Goal: Use online tool/utility: Utilize a website feature to perform a specific function

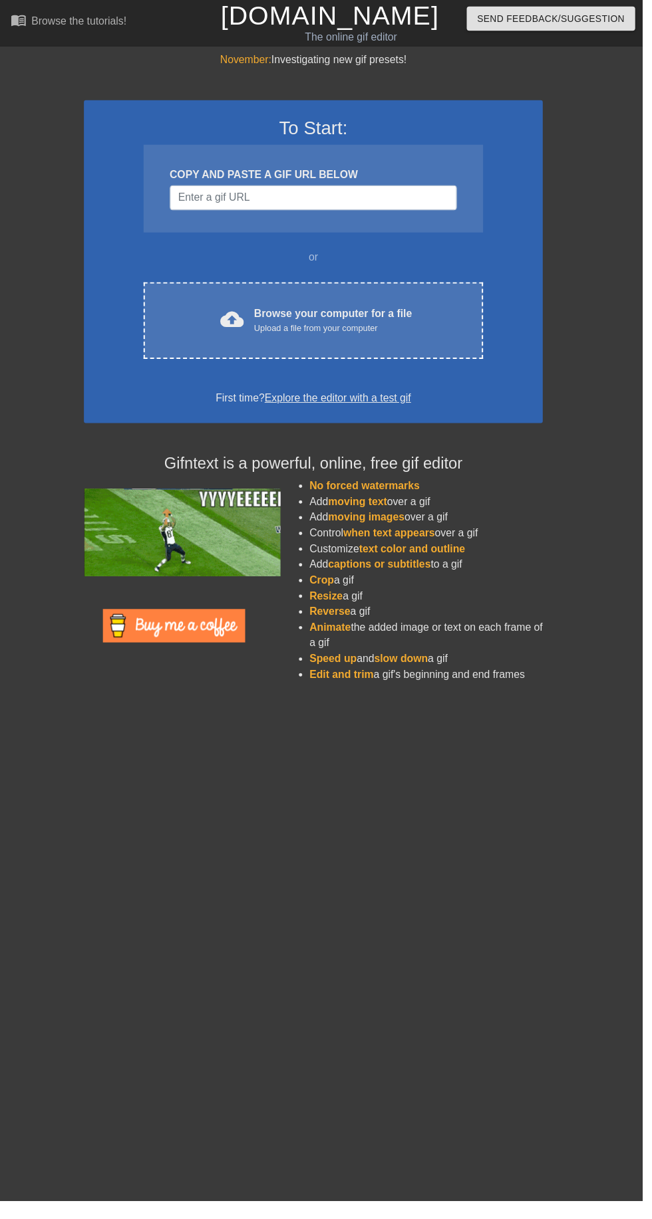
click at [311, 332] on div "Upload a file from your computer" at bounding box center [338, 332] width 160 height 13
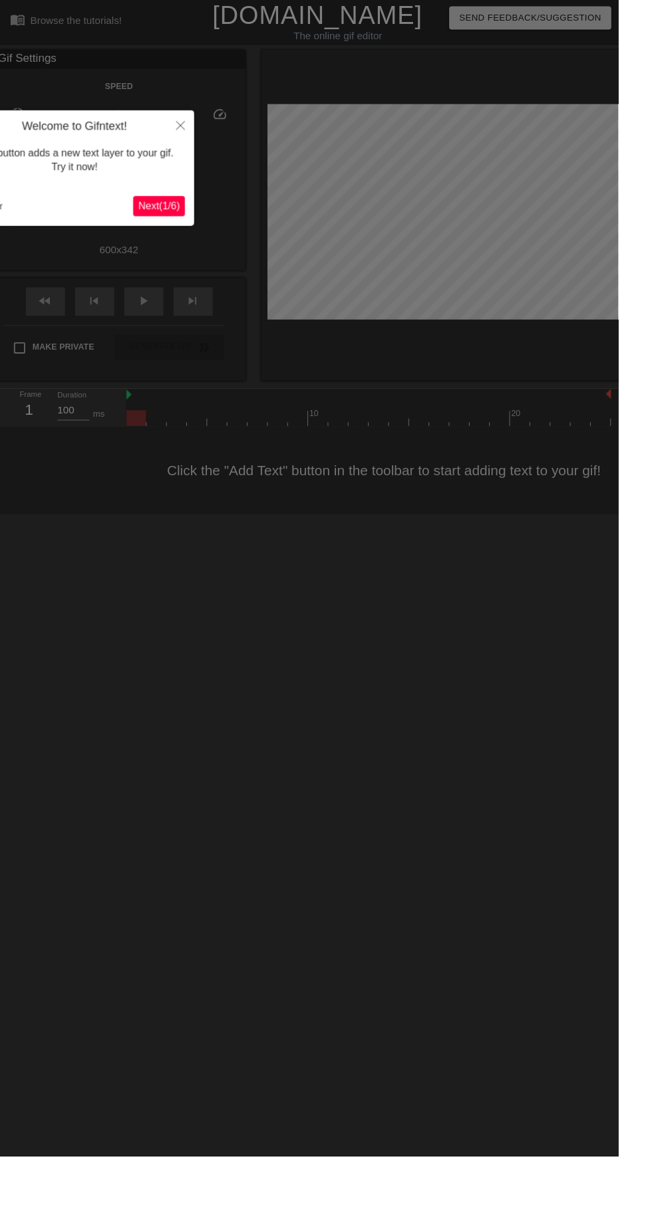
click at [172, 229] on div "Welcome to Gifntext! This button adds a new text layer to your gif. Try it now!…" at bounding box center [78, 177] width 253 height 122
click at [178, 230] on div "Welcome to Gifntext! This button adds a new text layer to your gif. Try it now!…" at bounding box center [78, 177] width 253 height 122
click at [172, 224] on button "Next ( 1 / 6 )" at bounding box center [167, 217] width 55 height 21
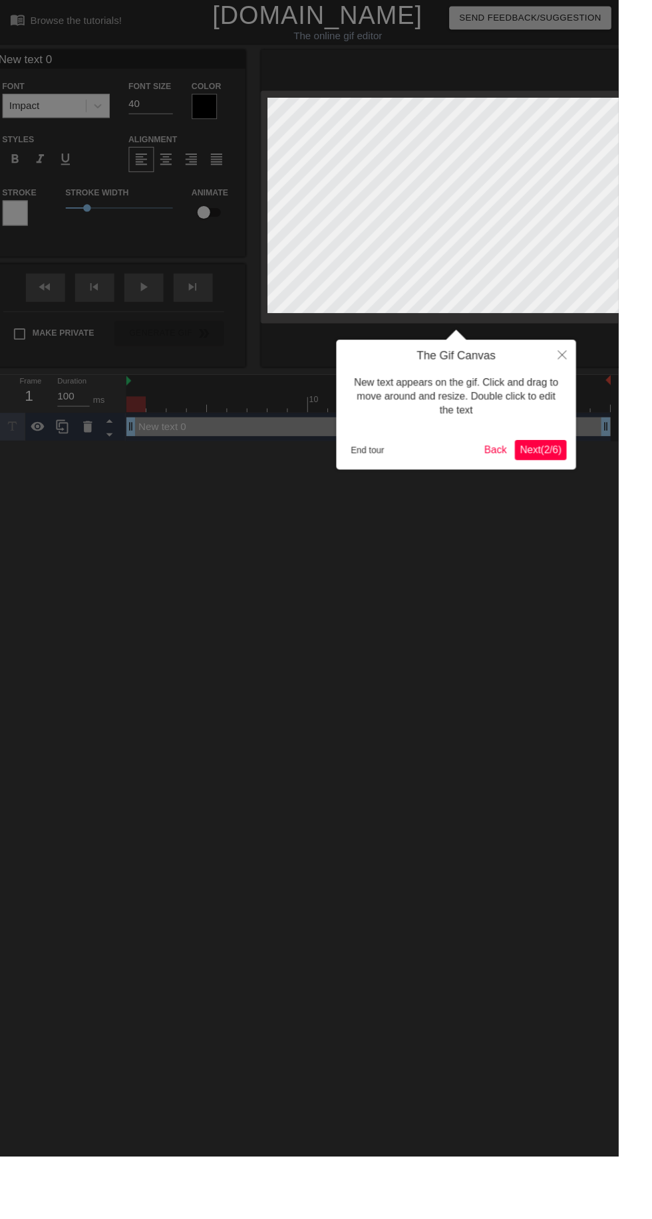
click at [176, 215] on div at bounding box center [326, 767] width 652 height 1535
click at [570, 470] on span "Next ( 2 / 6 )" at bounding box center [570, 474] width 44 height 11
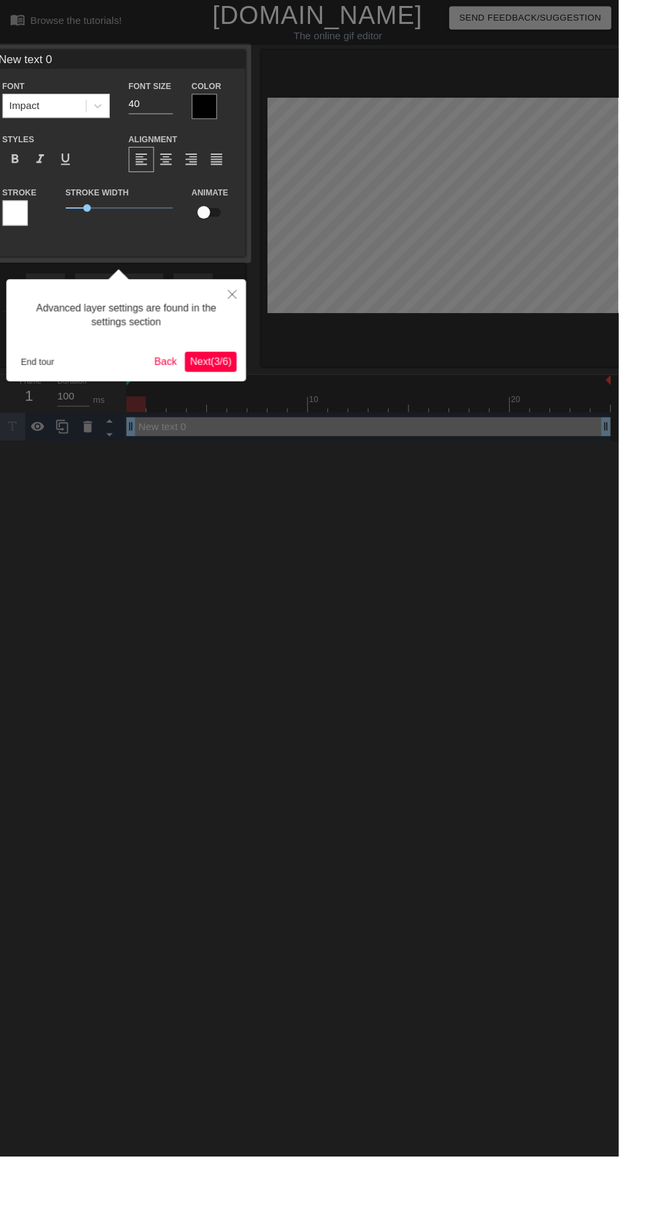
click at [238, 380] on span "Next ( 3 / 6 )" at bounding box center [222, 381] width 44 height 11
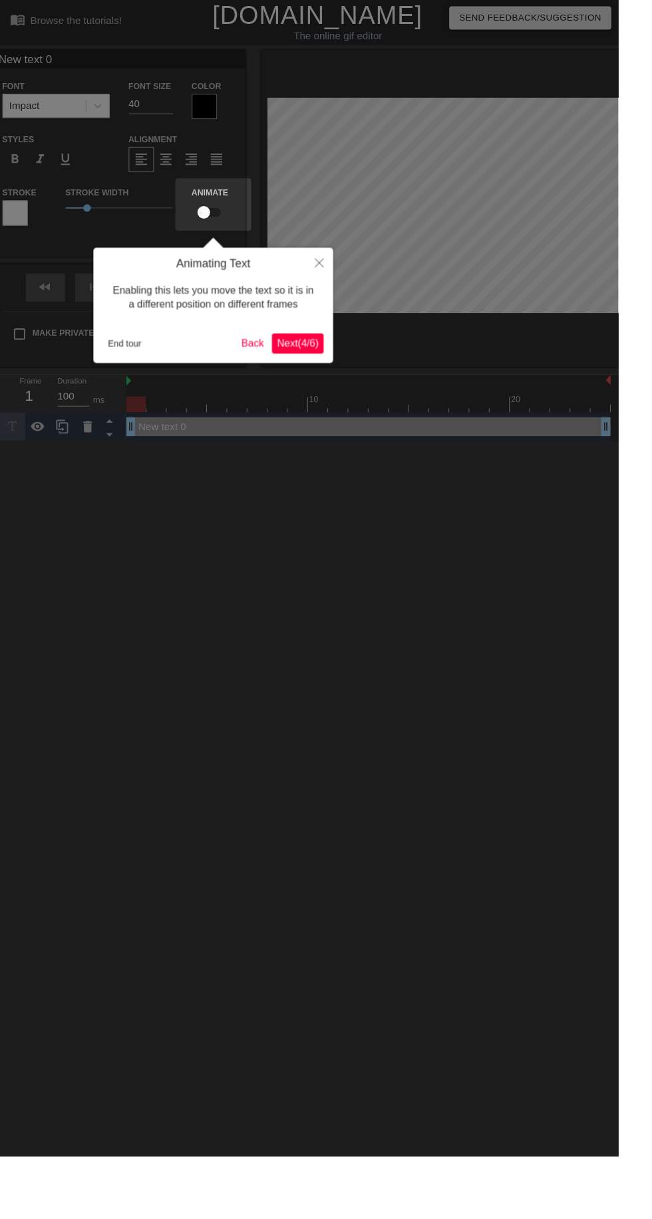
click at [332, 367] on span "Next ( 4 / 6 )" at bounding box center [314, 361] width 44 height 11
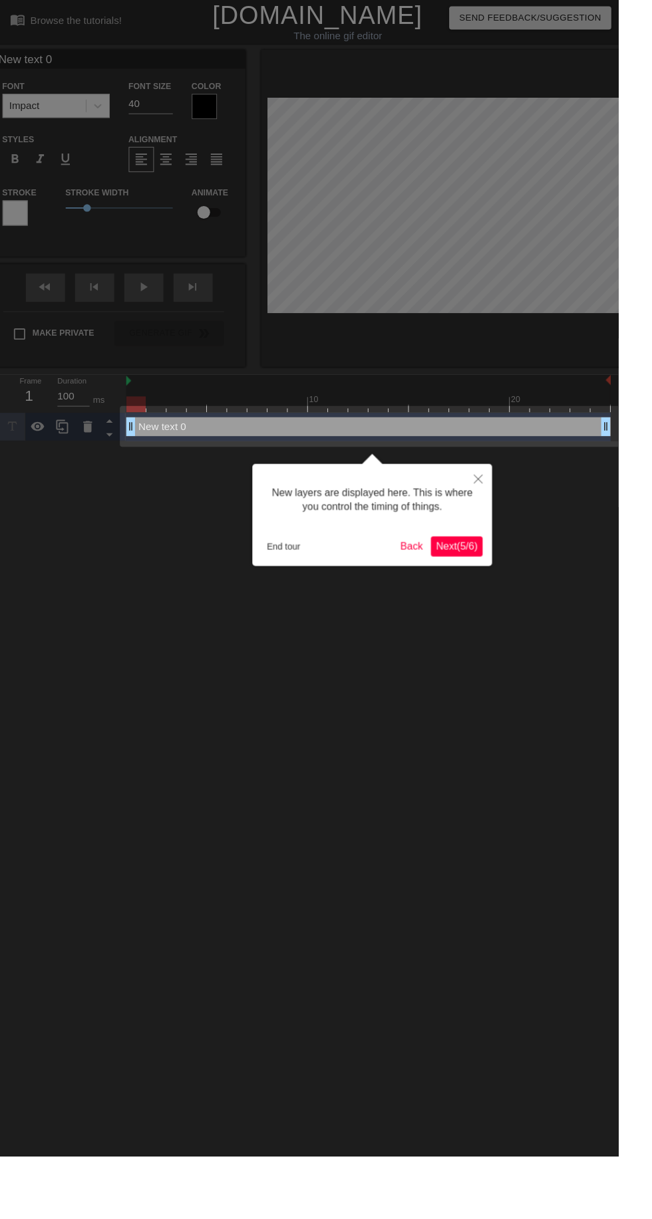
click at [496, 576] on span "Next ( 5 / 6 )" at bounding box center [481, 575] width 44 height 11
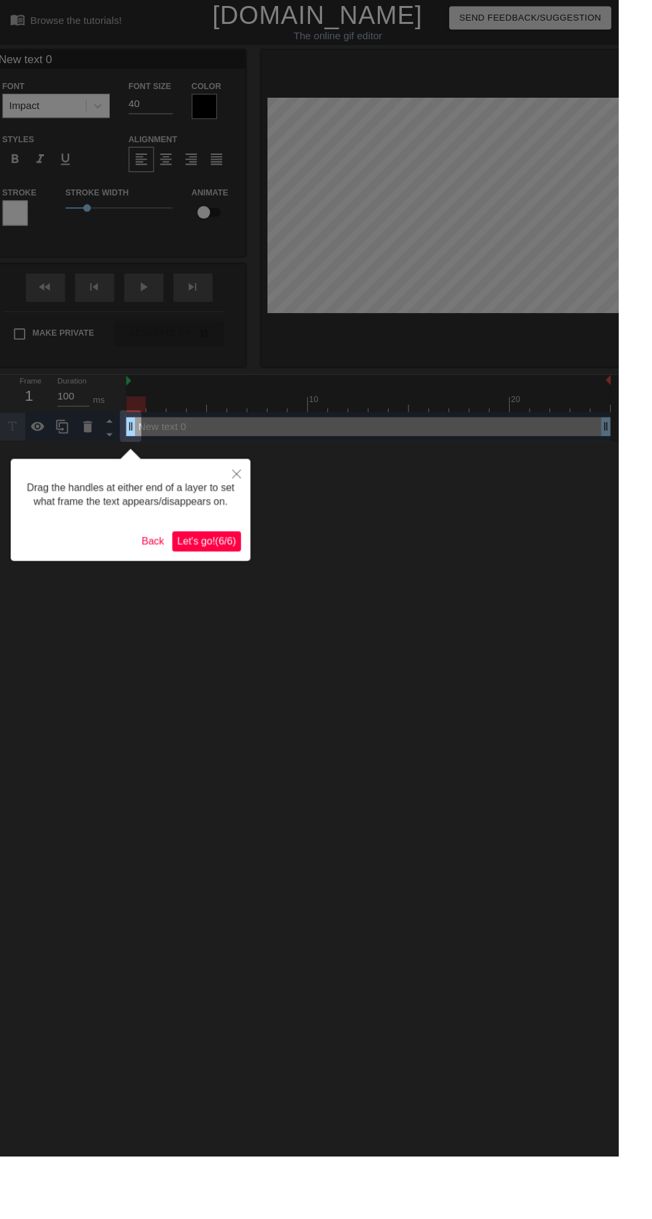
click at [243, 574] on span "Let's go! ( 6 / 6 )" at bounding box center [218, 570] width 62 height 11
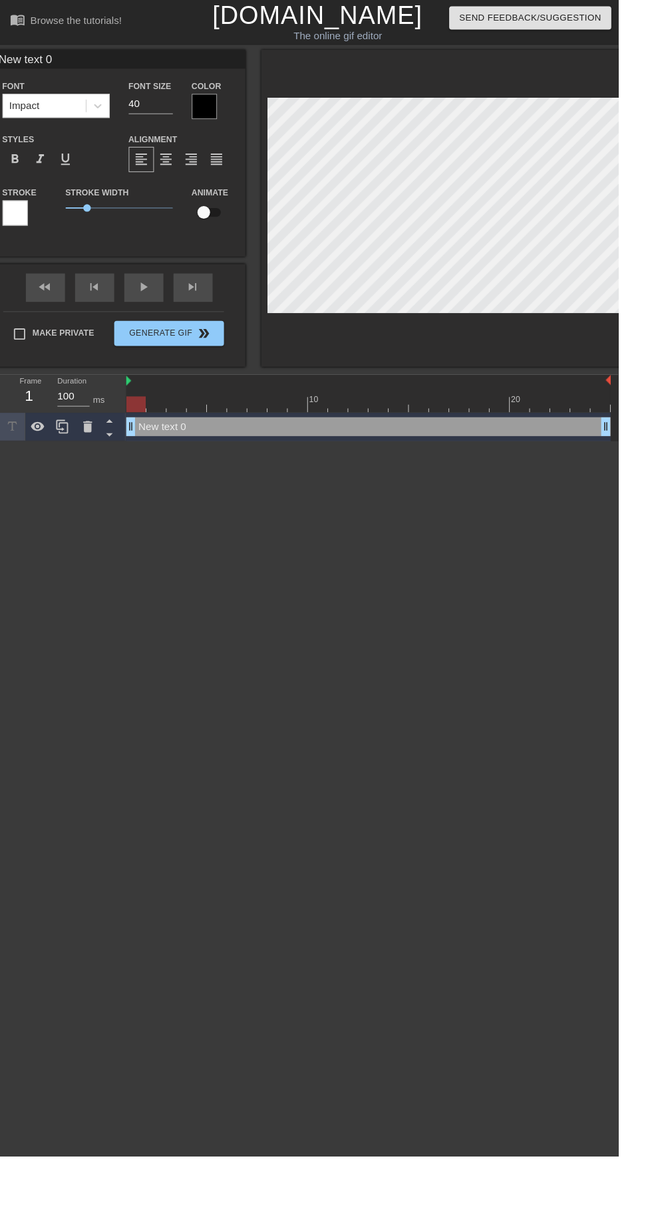
click at [151, 301] on div "fast_rewind skip_previous play_arrow skip_next" at bounding box center [125, 304] width 217 height 50
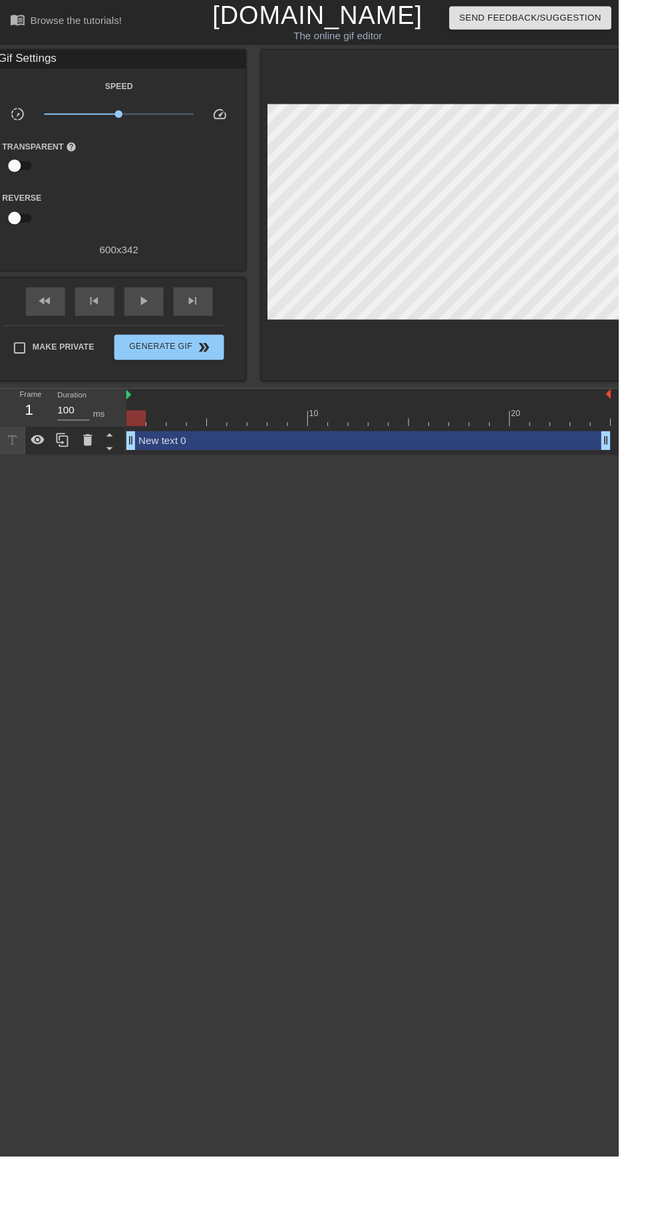
click at [148, 325] on div "play_arrow" at bounding box center [151, 318] width 41 height 30
click at [151, 318] on span "pause" at bounding box center [152, 317] width 16 height 16
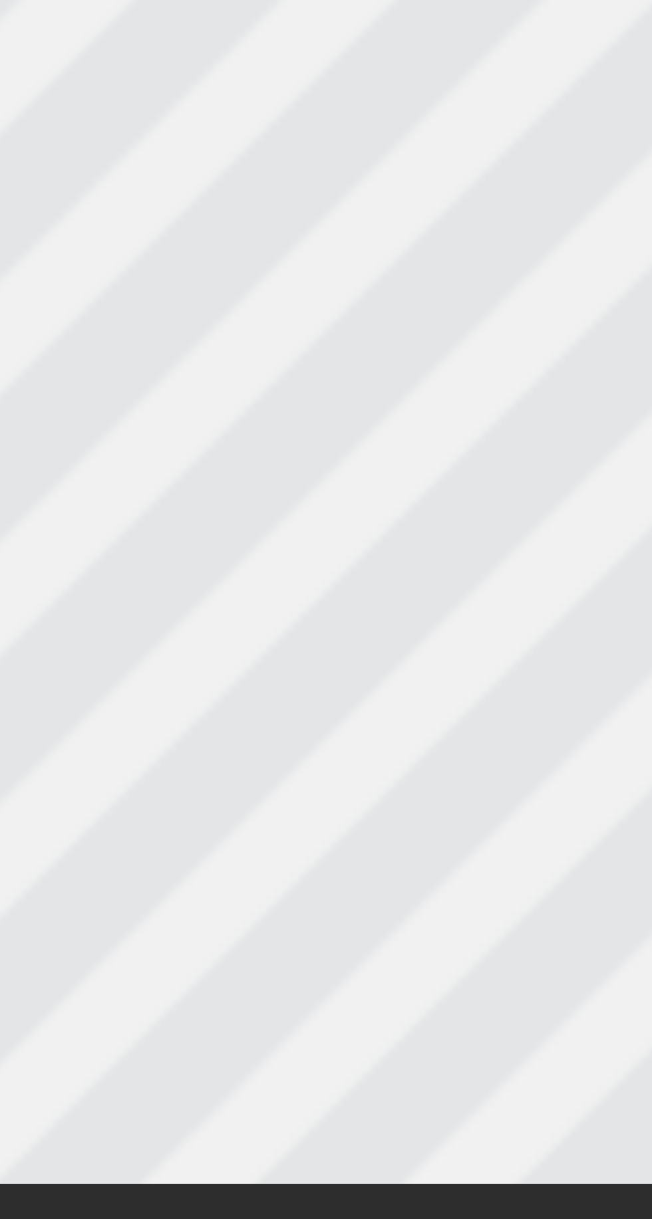
scroll to position [0, 1]
type textarea "New text"
type input "New text"
type textarea "New text"
type input "New text"
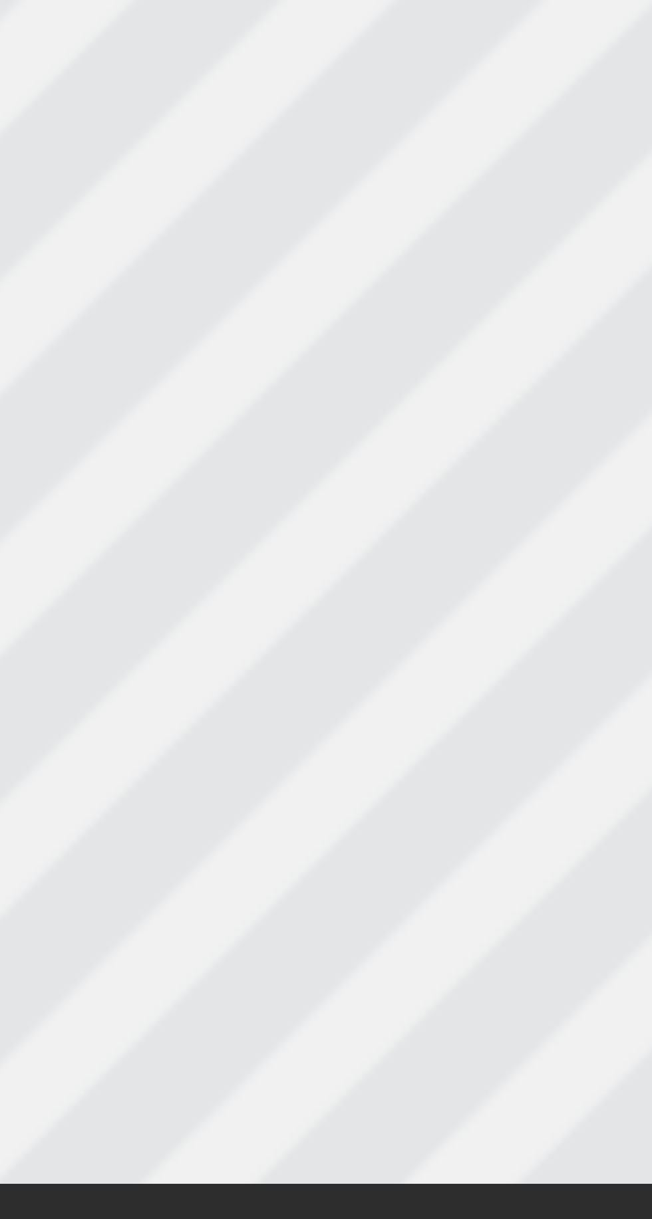
type textarea "New tex"
type input "New tex"
type textarea "New te"
type input "New te"
type textarea "New t"
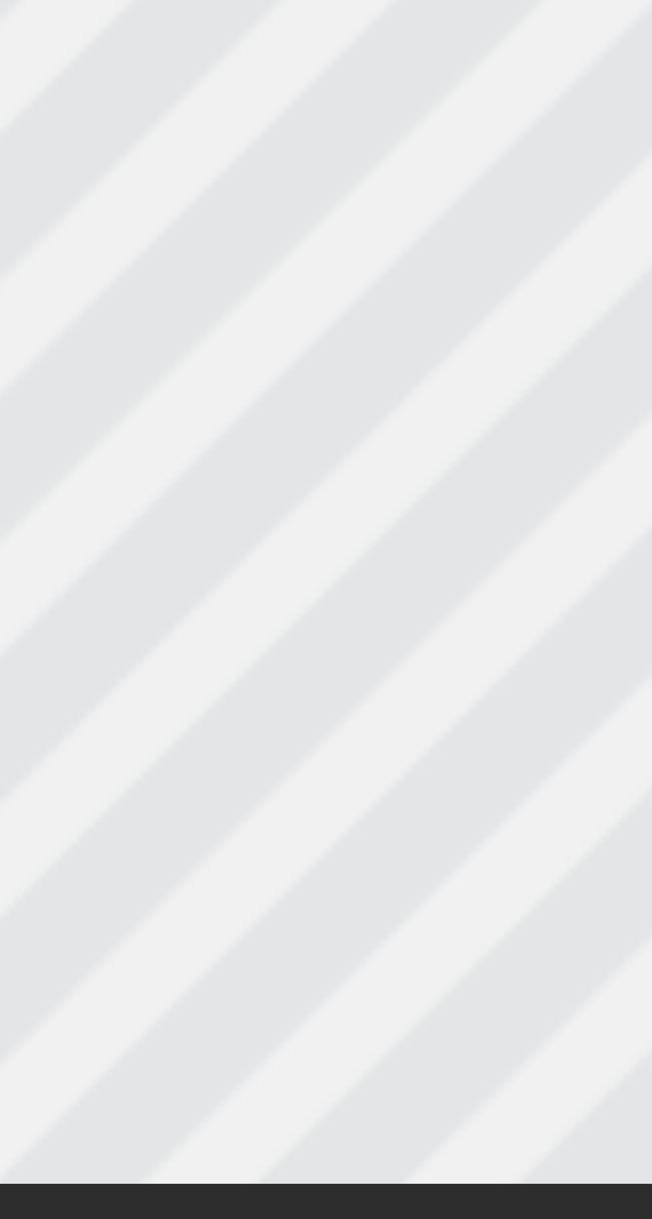
type input "New t"
type textarea "New"
type input "New"
type textarea "New"
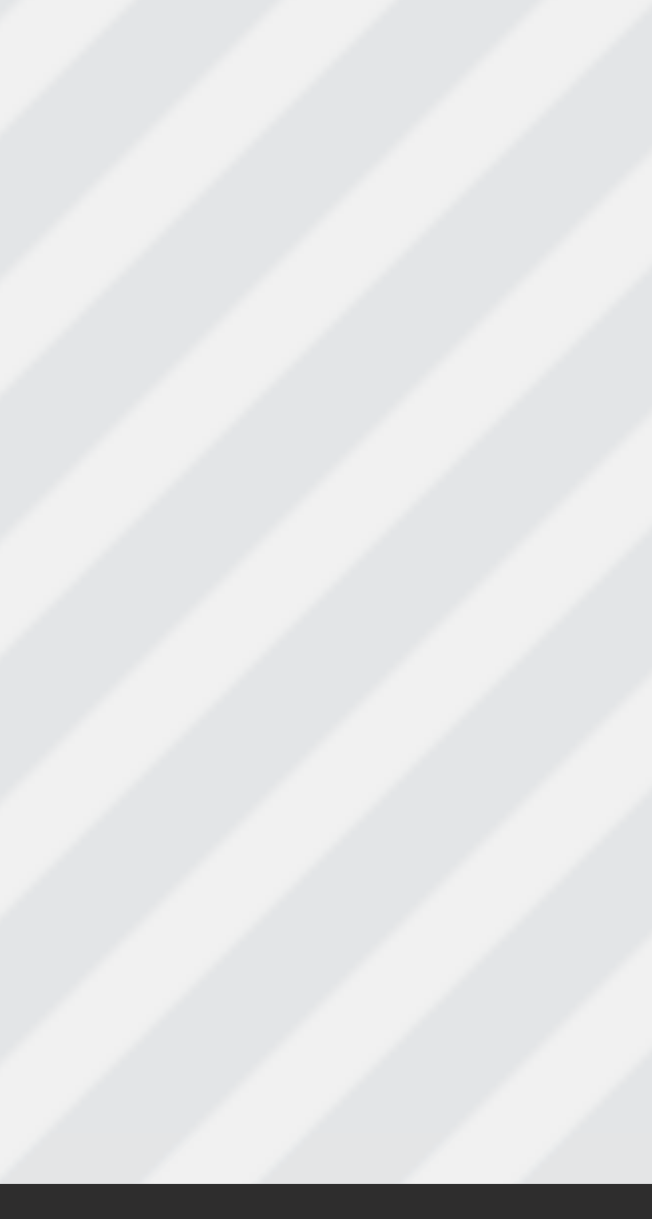
type input "New"
type textarea "Ne"
type input "Ne"
type textarea "N"
type input "N"
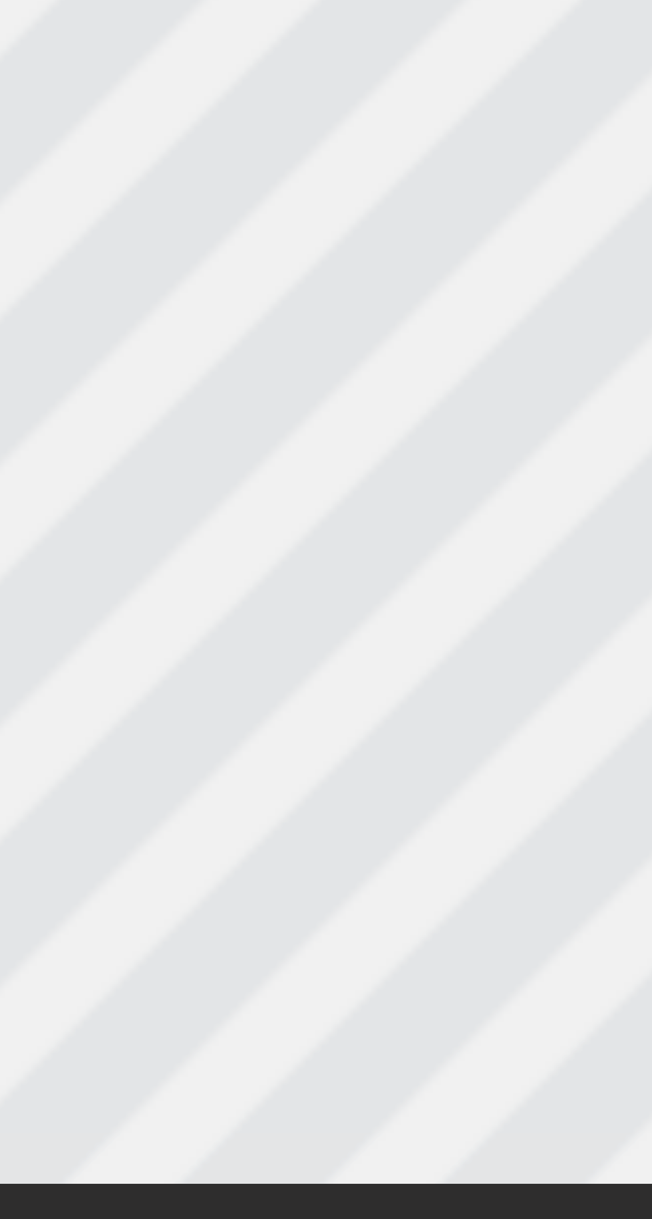
type textarea "1"
type input "1"
type textarea "1-"
type input "1-"
type textarea "1-0"
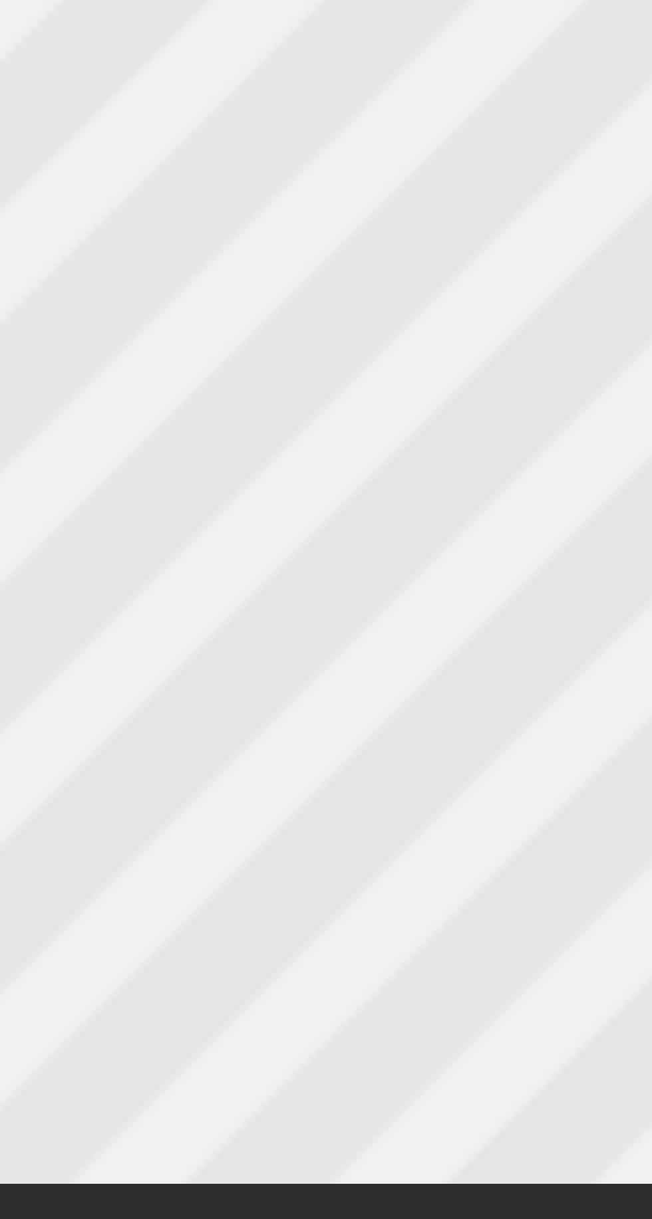
type input "1-0"
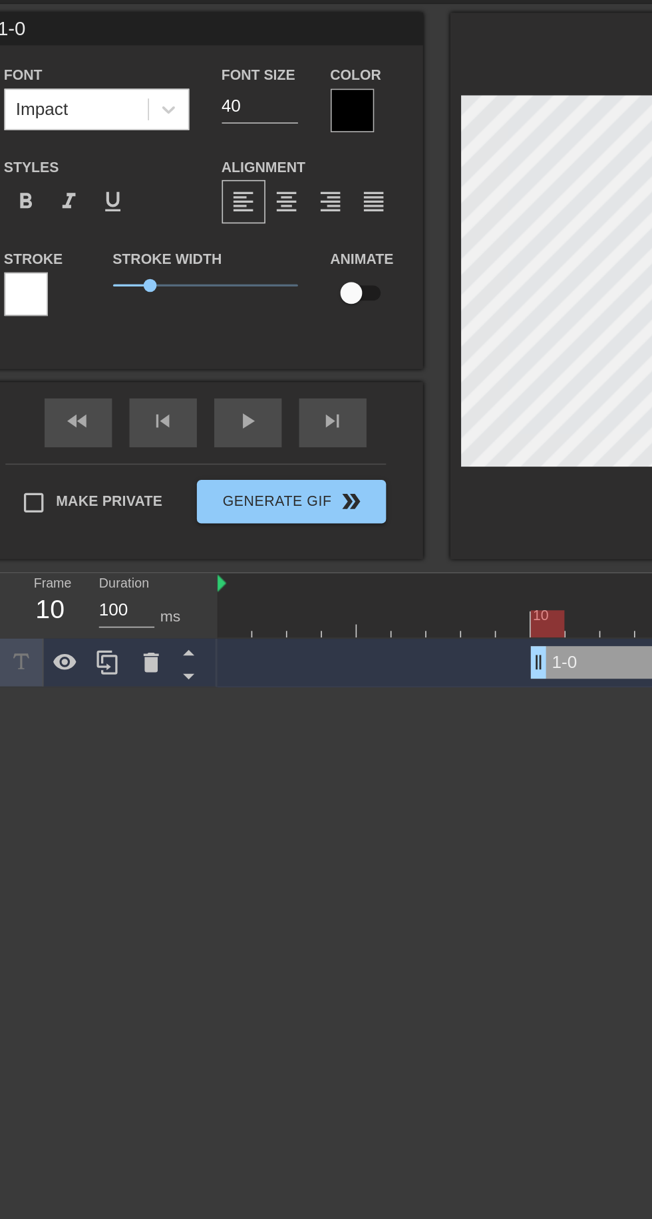
click at [161, 112] on input "40" at bounding box center [159, 109] width 47 height 21
type input "4"
type input "100"
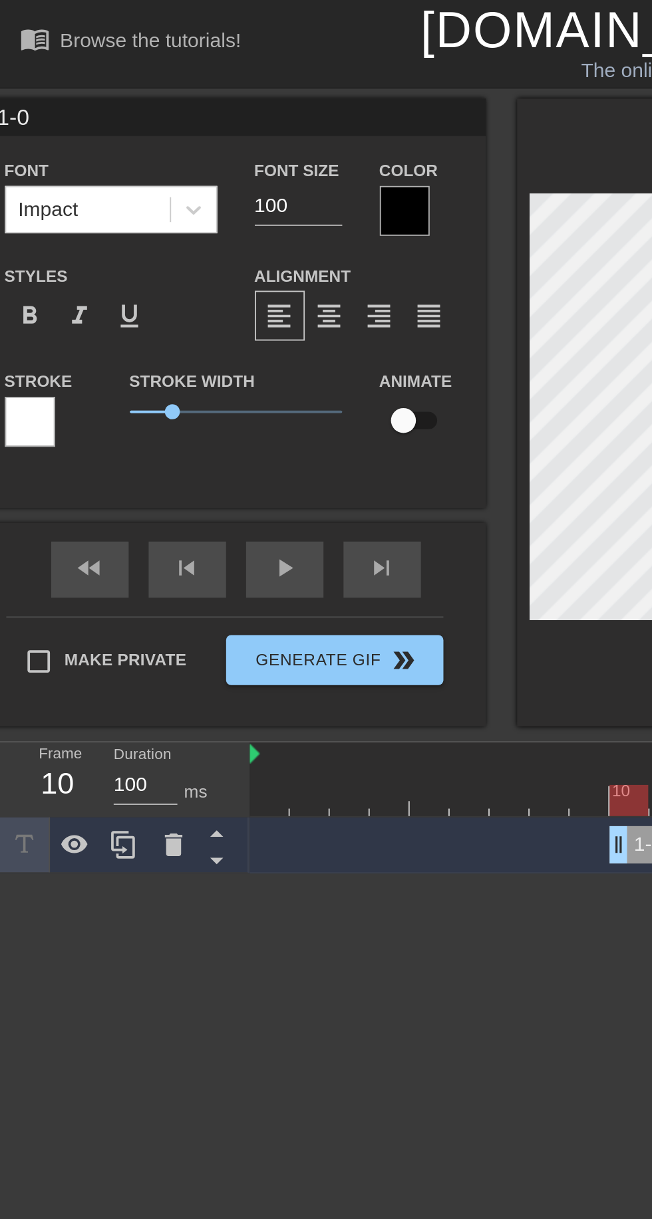
click at [221, 109] on div at bounding box center [215, 112] width 27 height 27
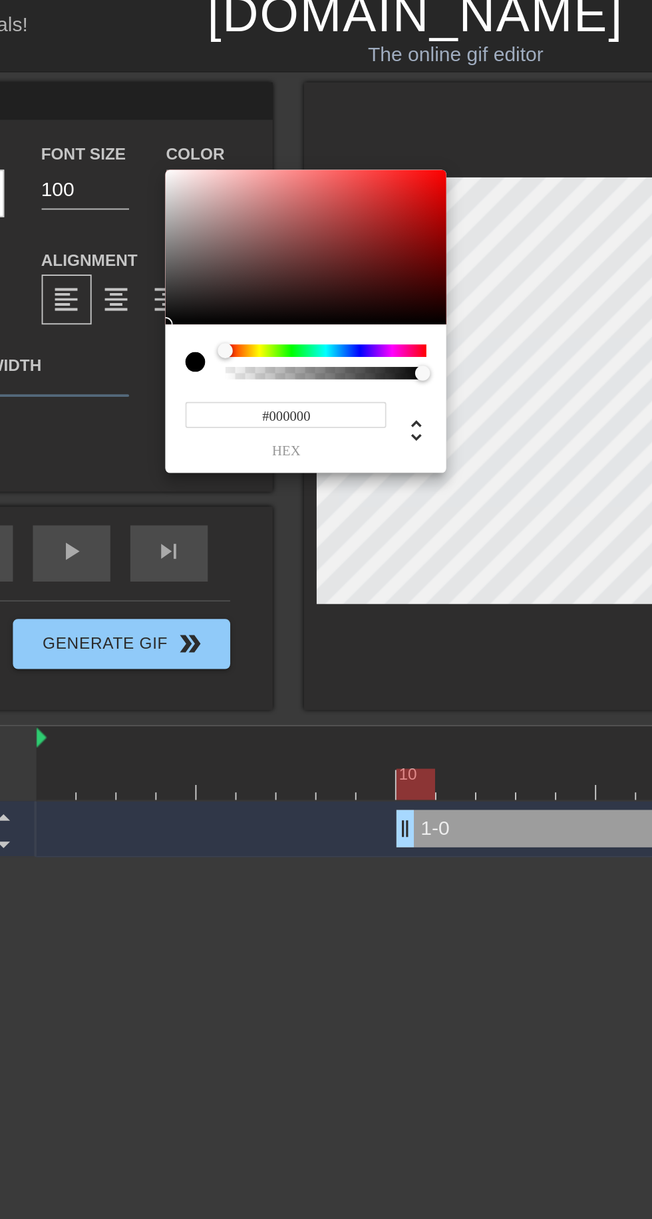
type input "#E8DBDB"
click at [210, 106] on div at bounding box center [210, 106] width 8 height 8
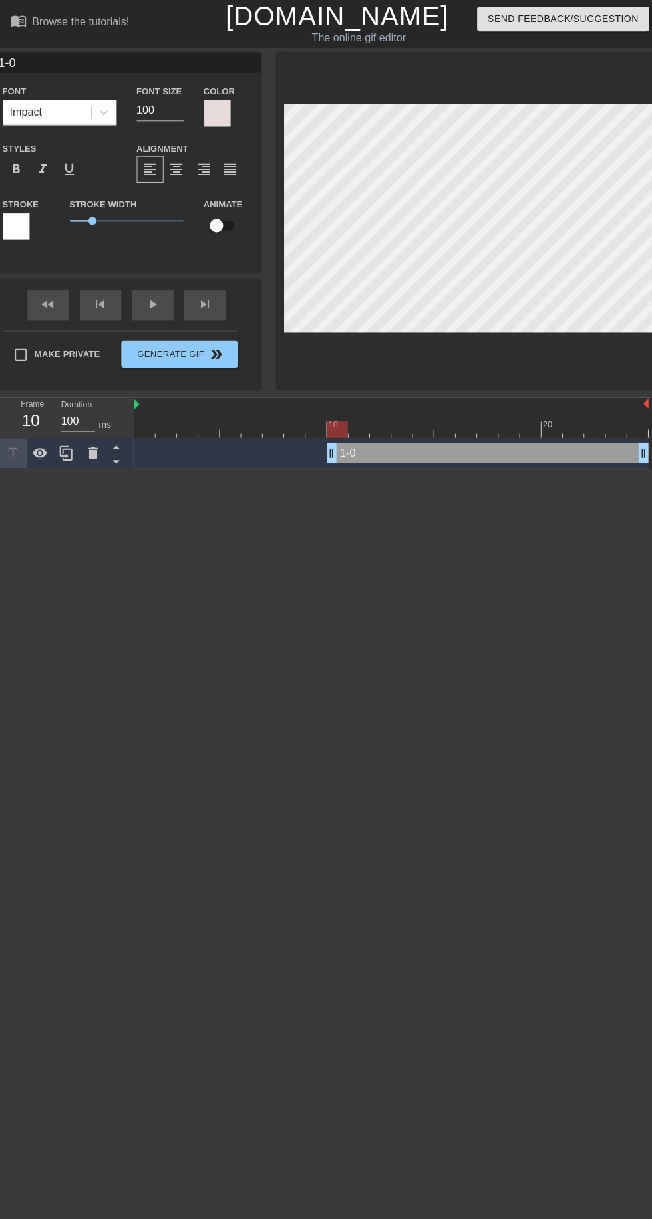
click at [25, 223] on div at bounding box center [16, 224] width 27 height 27
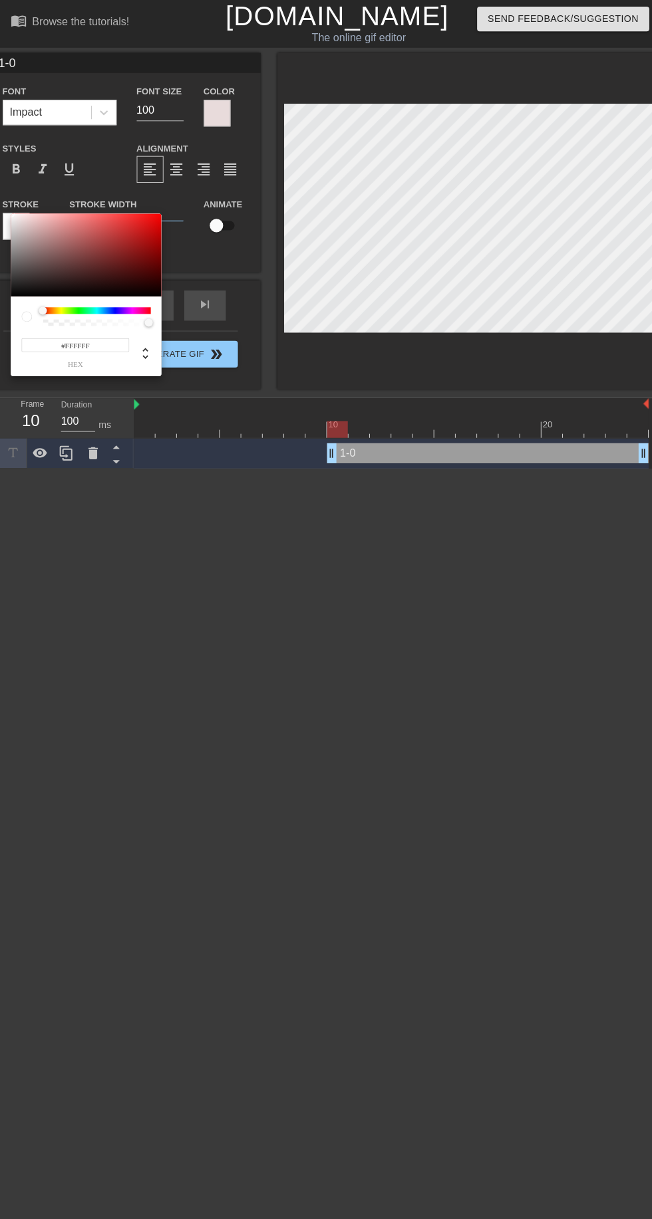
click at [128, 314] on div at bounding box center [96, 314] width 107 height 19
click at [126, 299] on div "#FFFFFF hex" at bounding box center [86, 334] width 150 height 79
type input "255"
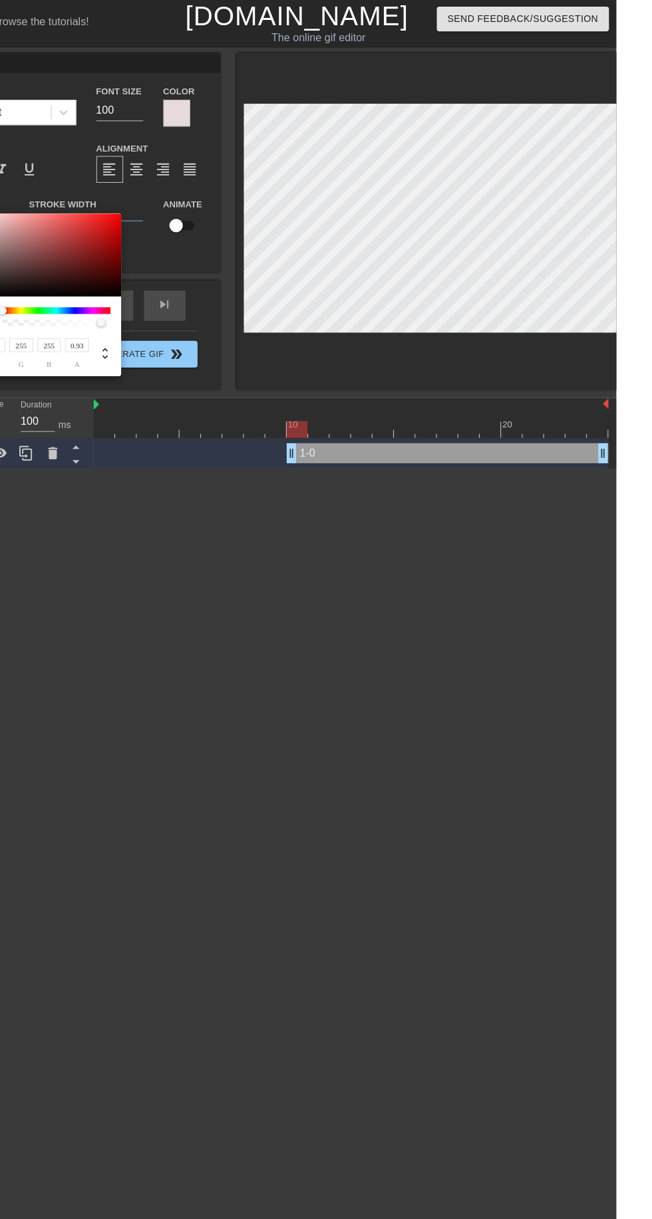
type input "1"
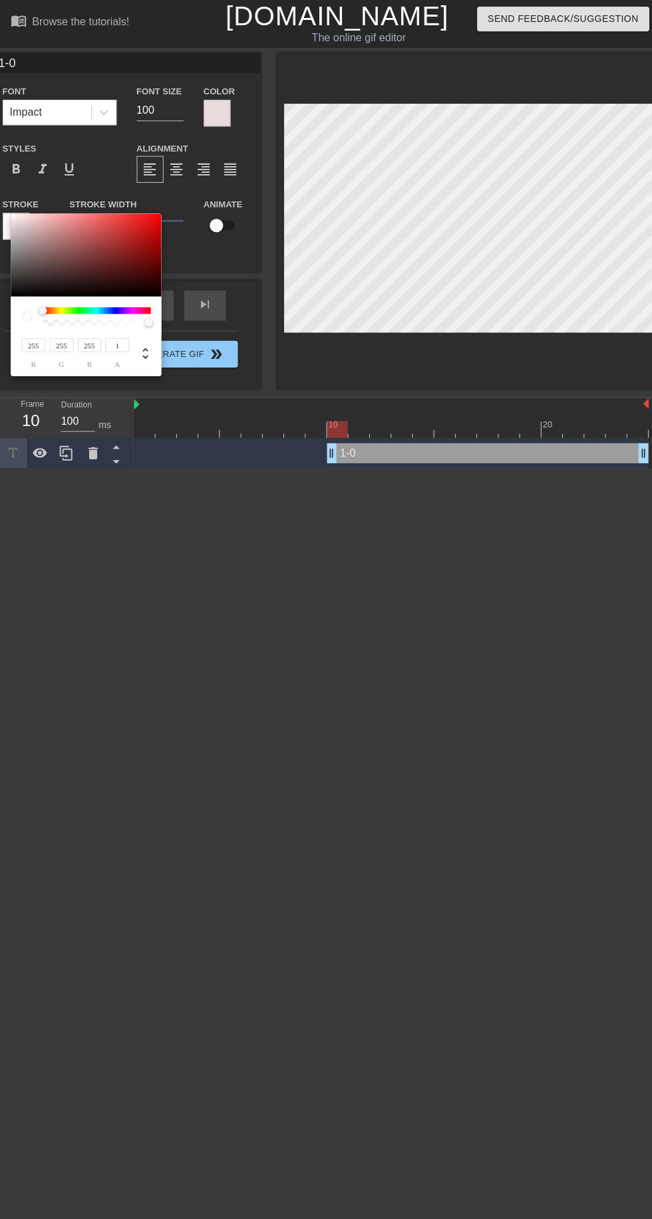
type input "0"
type input "255"
click at [123, 312] on div at bounding box center [96, 314] width 107 height 19
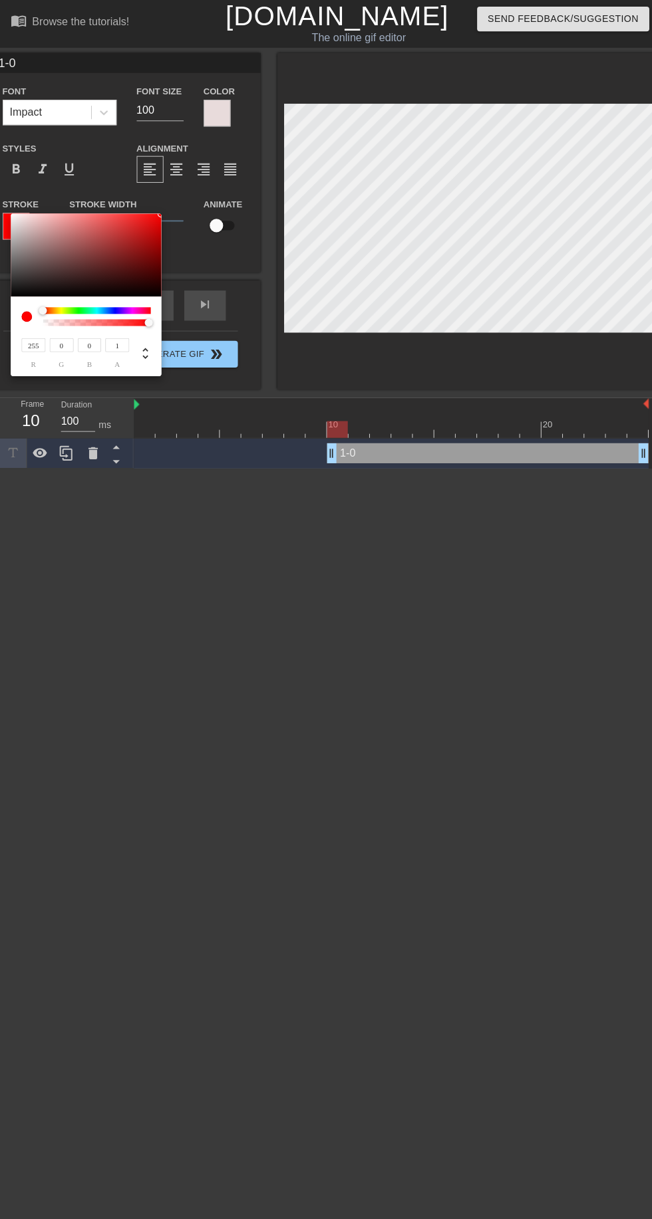
click at [125, 299] on div "255 r 0 g 0 b 1 a" at bounding box center [86, 334] width 150 height 79
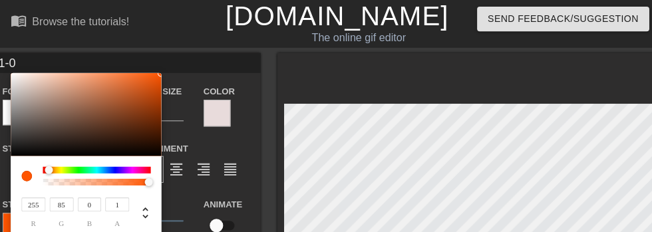
type input "240"
type input "233"
type input "255"
type input "0"
type input "230"
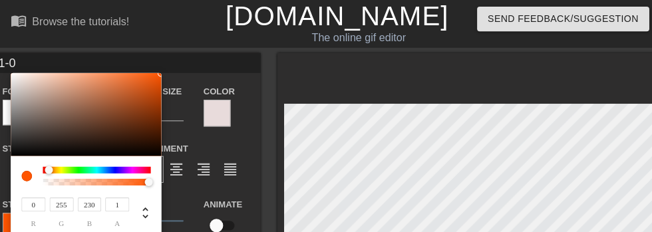
type input "221"
type input "255"
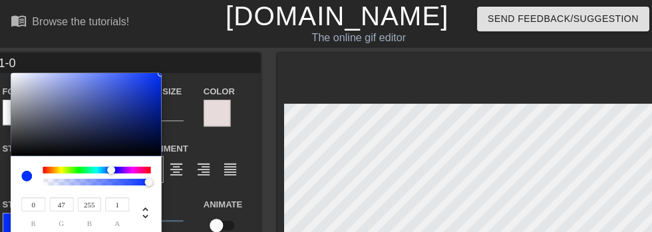
type input "50"
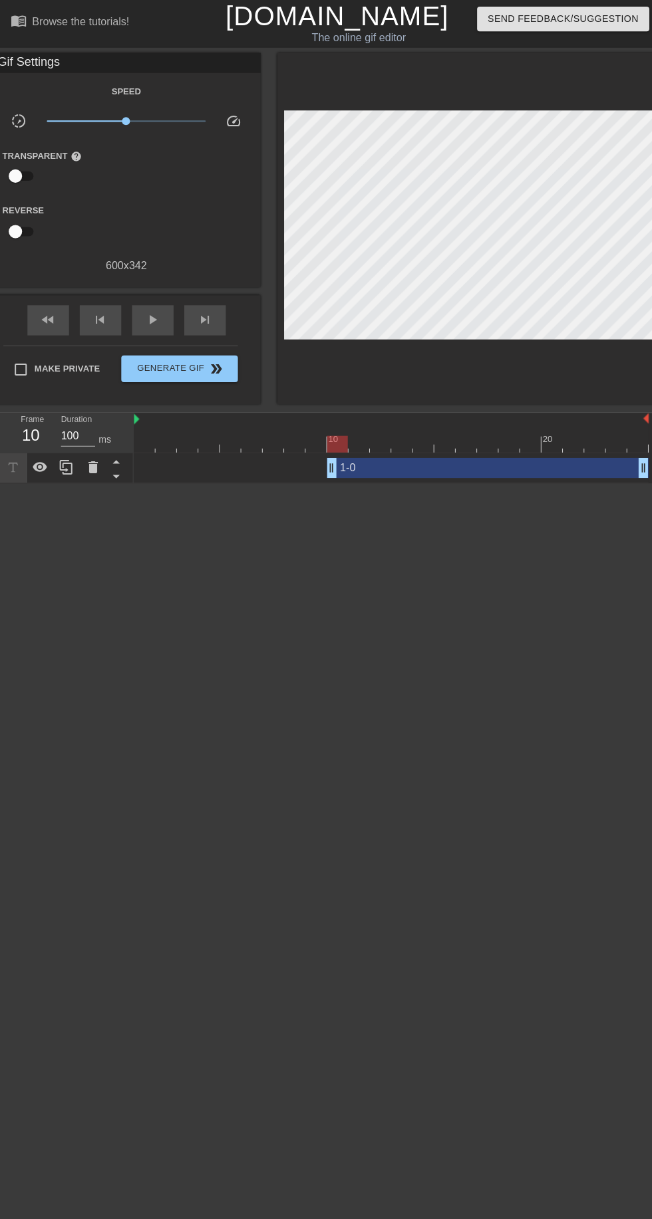
click at [237, 480] on html "menu_book Browse the tutorials! [DOMAIN_NAME] The online gif editor Send Feedba…" at bounding box center [326, 240] width 652 height 480
click at [154, 324] on span "play_arrow" at bounding box center [152, 317] width 16 height 16
click at [151, 317] on span "pause" at bounding box center [152, 317] width 16 height 16
click at [443, 459] on div "1-0 drag_handle drag_handle" at bounding box center [483, 465] width 319 height 20
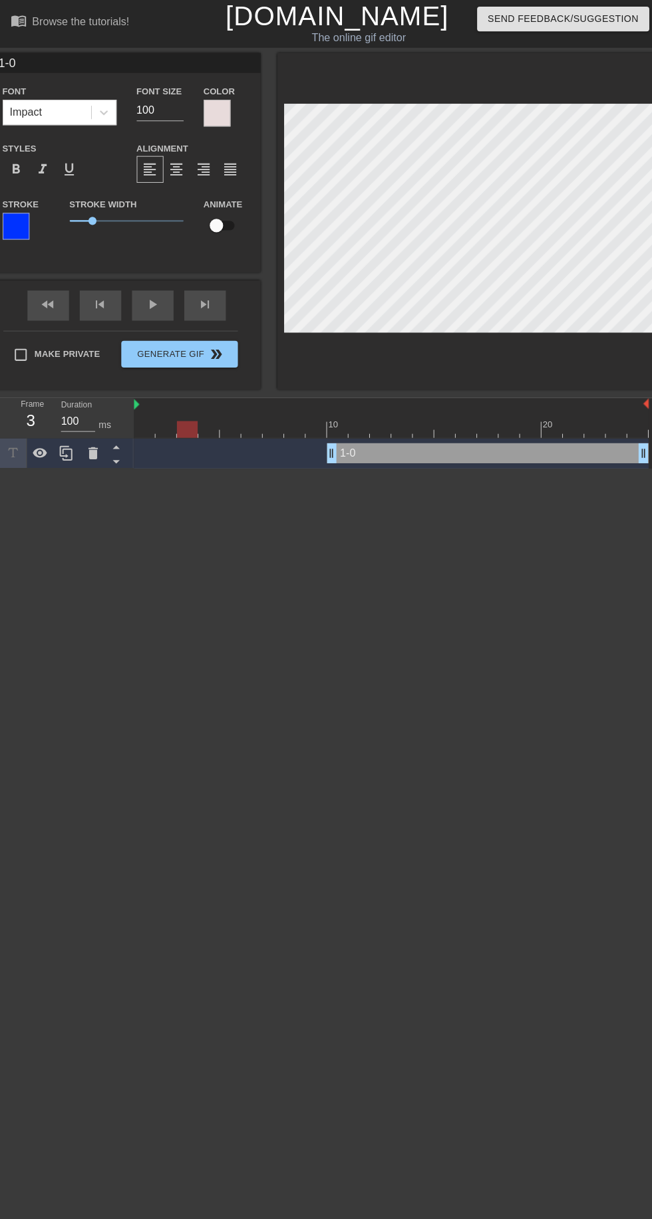
click at [226, 230] on input "checkbox" at bounding box center [215, 223] width 76 height 25
checkbox input "true"
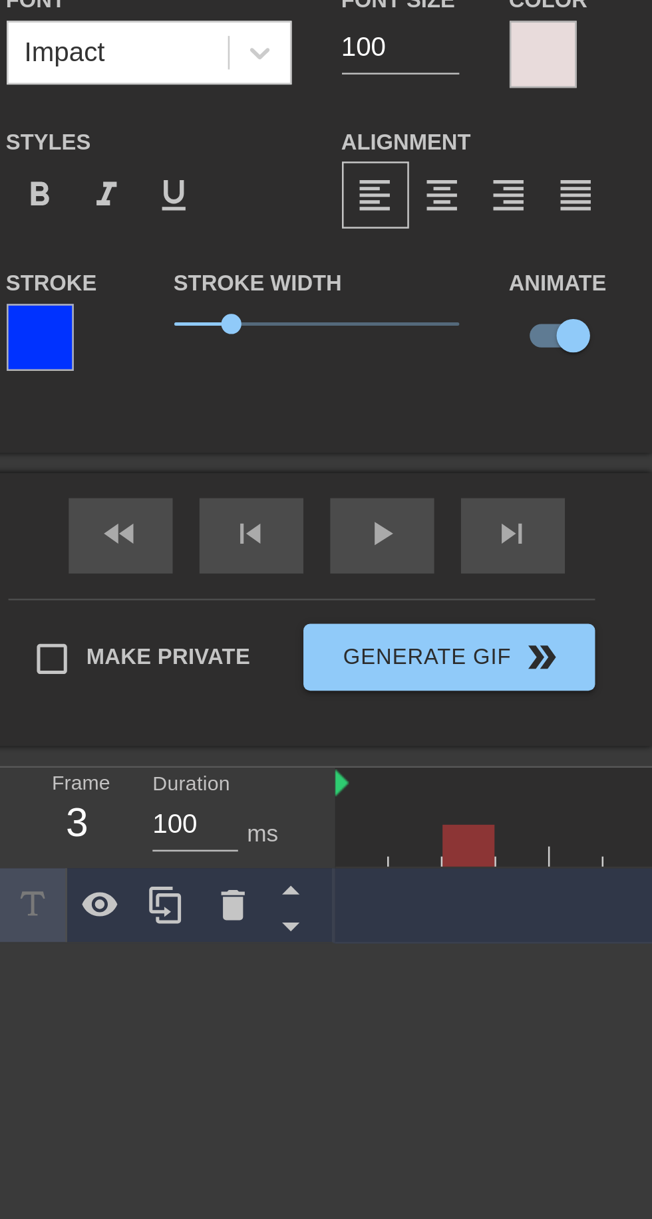
click at [88, 209] on label "Stroke Width" at bounding box center [102, 203] width 66 height 13
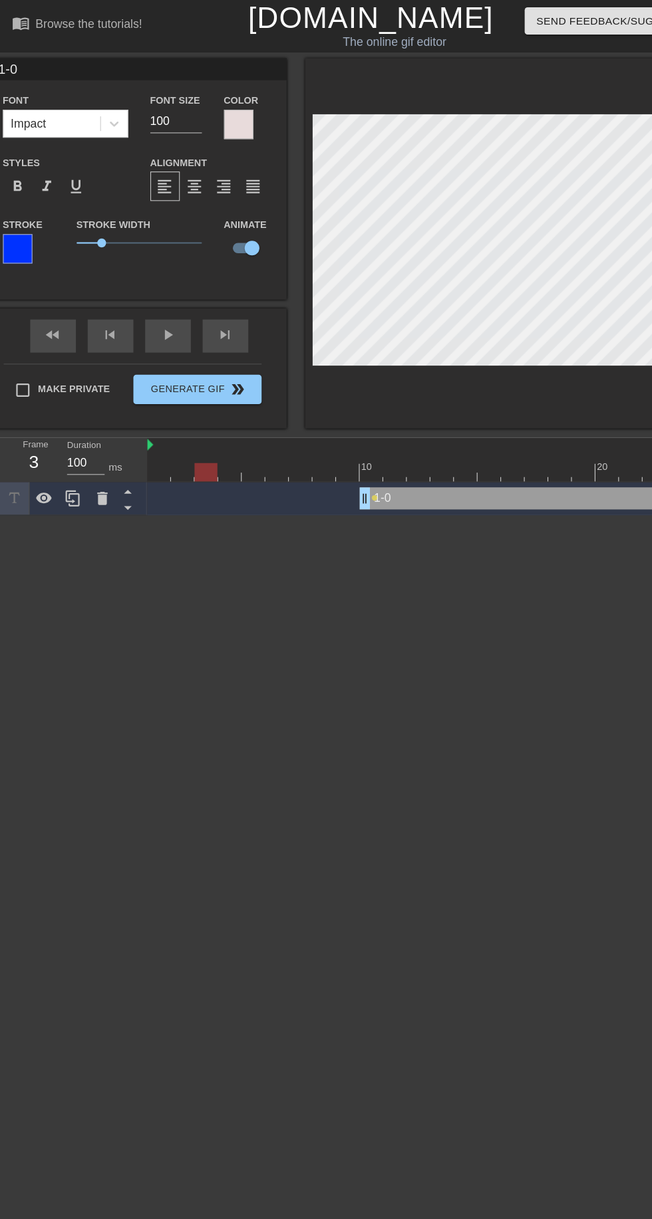
click at [154, 307] on div "play_arrow" at bounding box center [151, 304] width 41 height 30
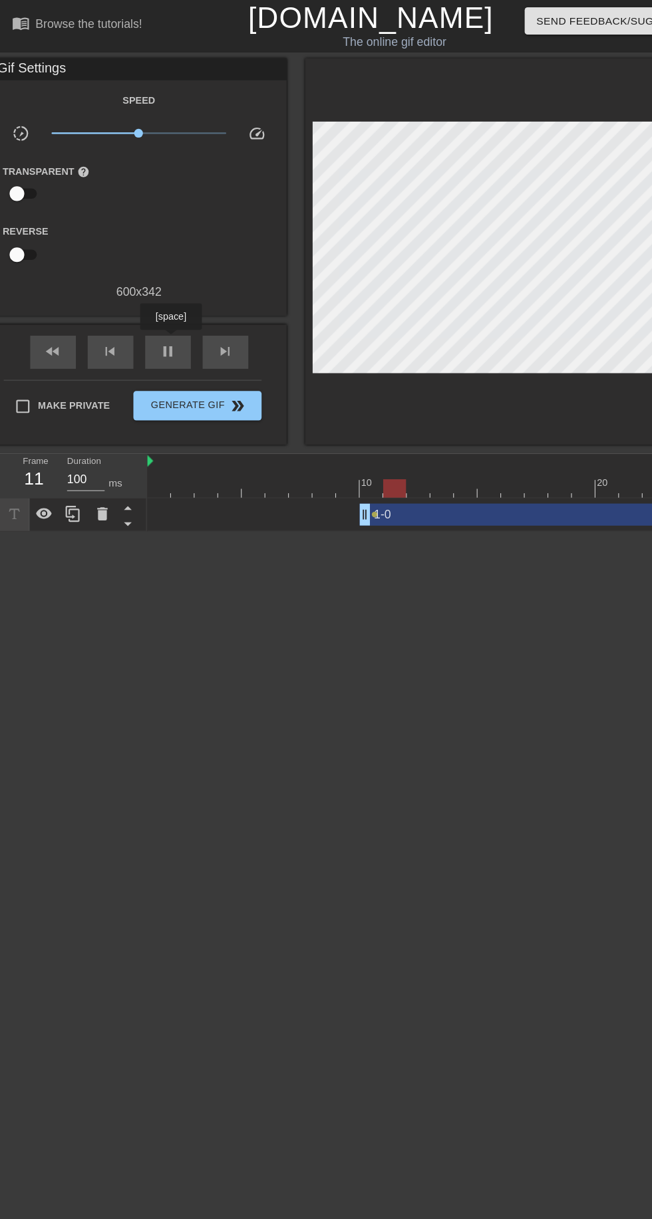
click at [147, 315] on span "pause" at bounding box center [152, 317] width 16 height 16
click at [209, 324] on span "skip_next" at bounding box center [203, 317] width 16 height 16
click at [203, 320] on span "skip_next" at bounding box center [203, 317] width 16 height 16
click at [209, 321] on span "skip_next" at bounding box center [203, 317] width 16 height 16
click at [205, 330] on div "skip_next" at bounding box center [203, 318] width 41 height 30
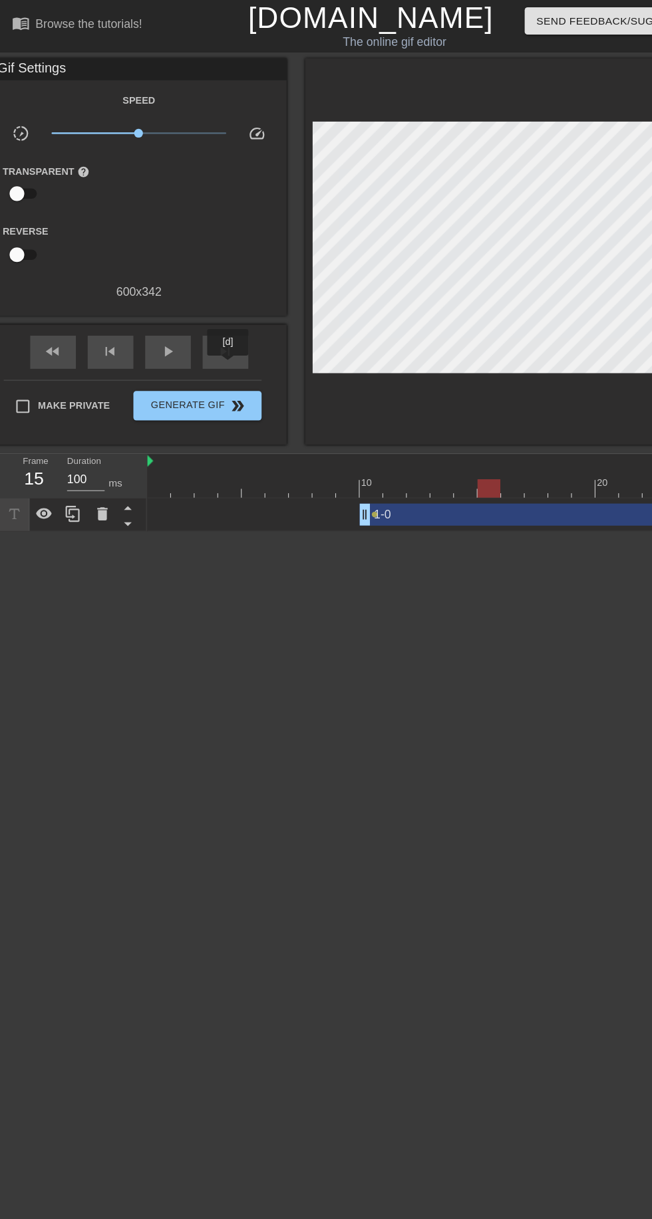
click at [52, 324] on span "fast_rewind" at bounding box center [48, 317] width 16 height 16
click at [337, 420] on div at bounding box center [388, 416] width 511 height 13
click at [277, 415] on div at bounding box center [388, 416] width 511 height 13
click at [285, 462] on div "1-0 drag_handle drag_handle lens" at bounding box center [388, 465] width 511 height 20
click at [154, 318] on span "play_arrow" at bounding box center [152, 317] width 16 height 16
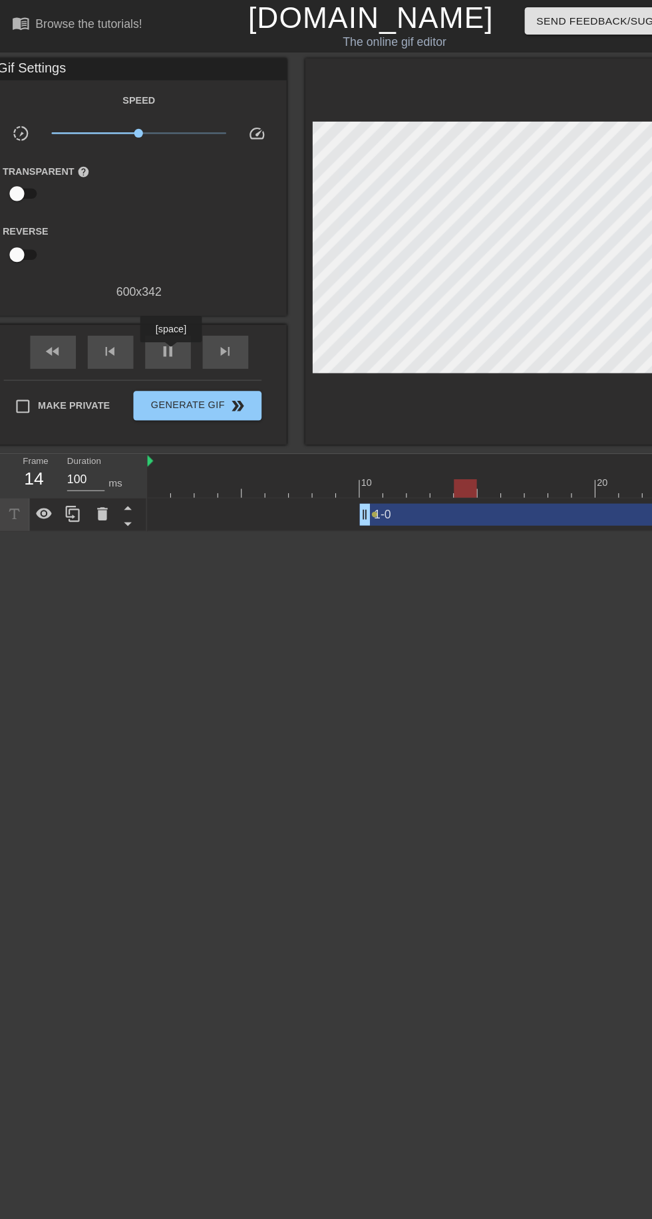
click at [160, 322] on div "pause" at bounding box center [151, 318] width 41 height 30
click at [48, 317] on span "fast_rewind" at bounding box center [48, 317] width 16 height 16
click at [152, 320] on span "play_arrow" at bounding box center [152, 317] width 16 height 16
click at [152, 317] on span "pause" at bounding box center [152, 317] width 16 height 16
click at [203, 315] on span "skip_next" at bounding box center [203, 317] width 16 height 16
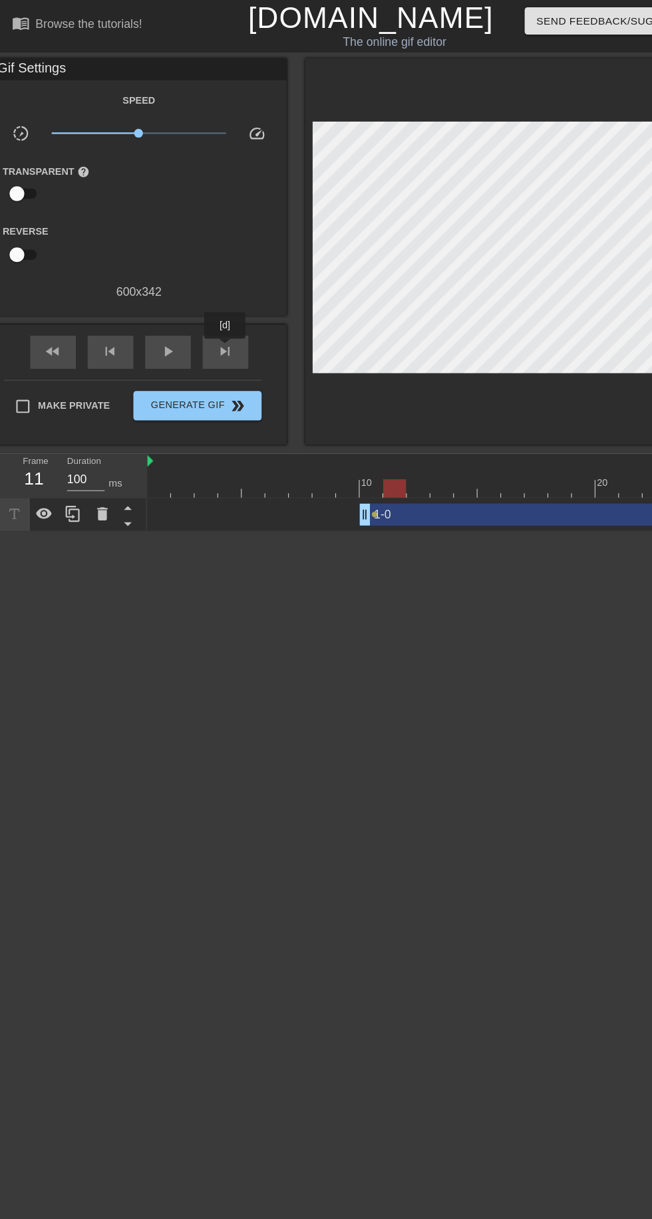
click at [206, 319] on span "skip_next" at bounding box center [203, 317] width 16 height 16
click at [203, 319] on span "skip_next" at bounding box center [203, 317] width 16 height 16
click at [209, 317] on span "skip_next" at bounding box center [203, 317] width 16 height 16
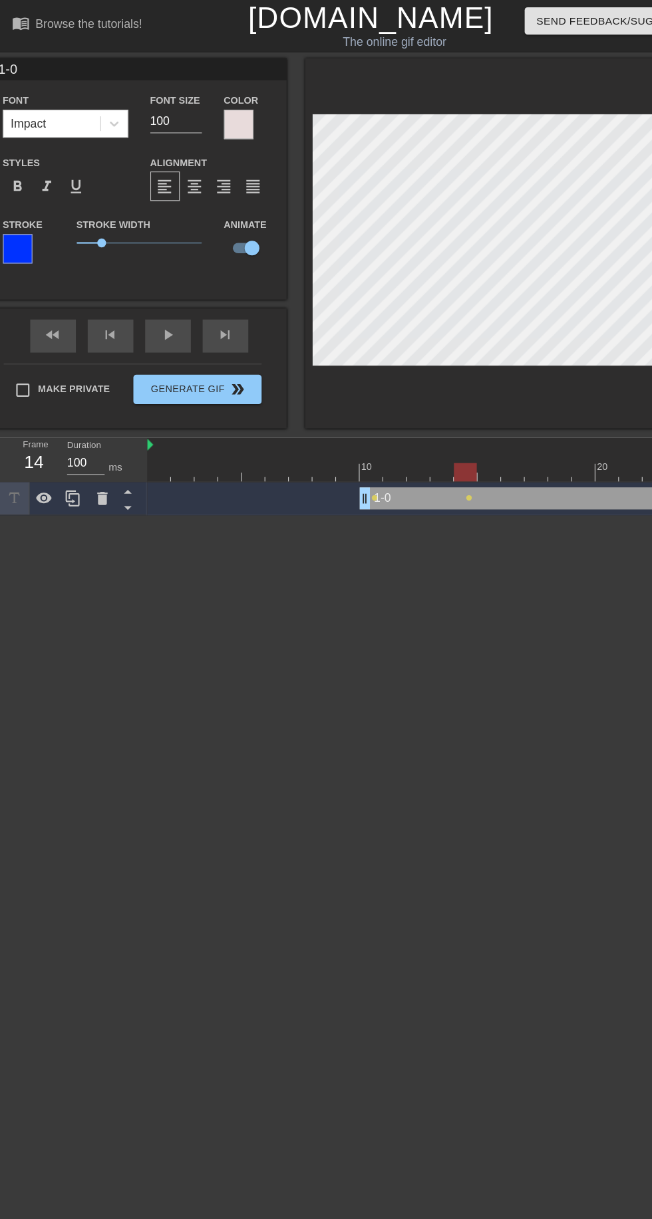
click at [215, 309] on div "skip_next" at bounding box center [203, 304] width 41 height 30
click at [213, 307] on div "skip_next" at bounding box center [203, 304] width 41 height 30
click at [213, 301] on div "fast_rewind skip_previous play_arrow skip_next" at bounding box center [125, 304] width 217 height 50
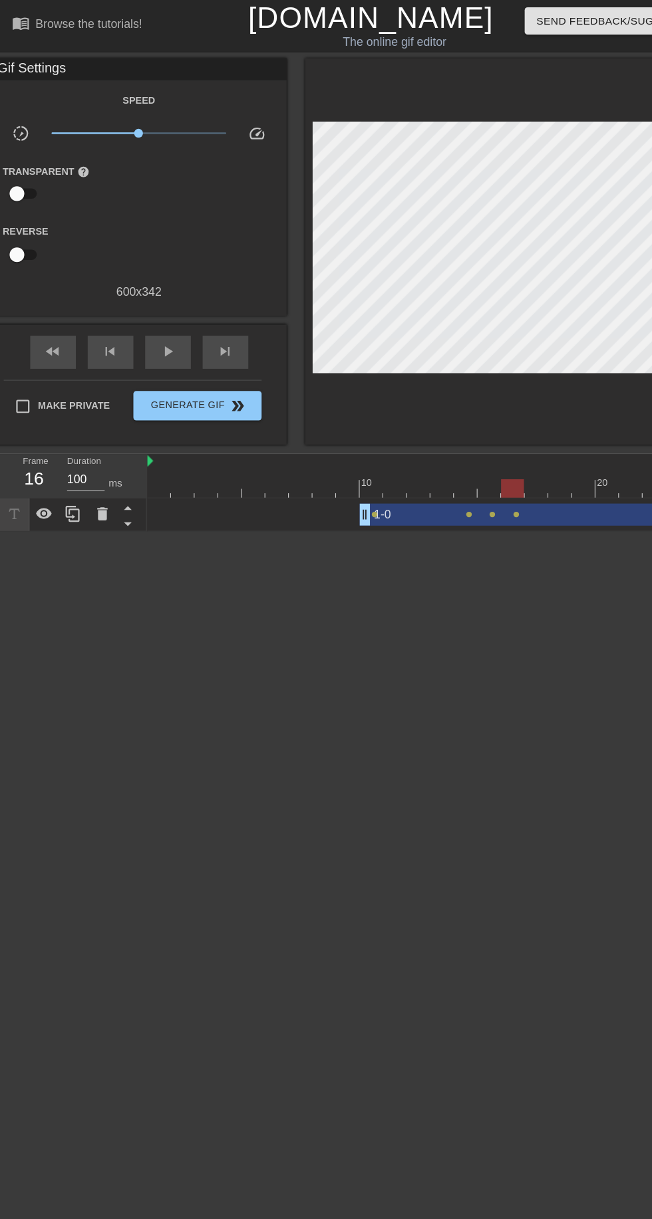
click at [208, 322] on span "skip_next" at bounding box center [203, 317] width 16 height 16
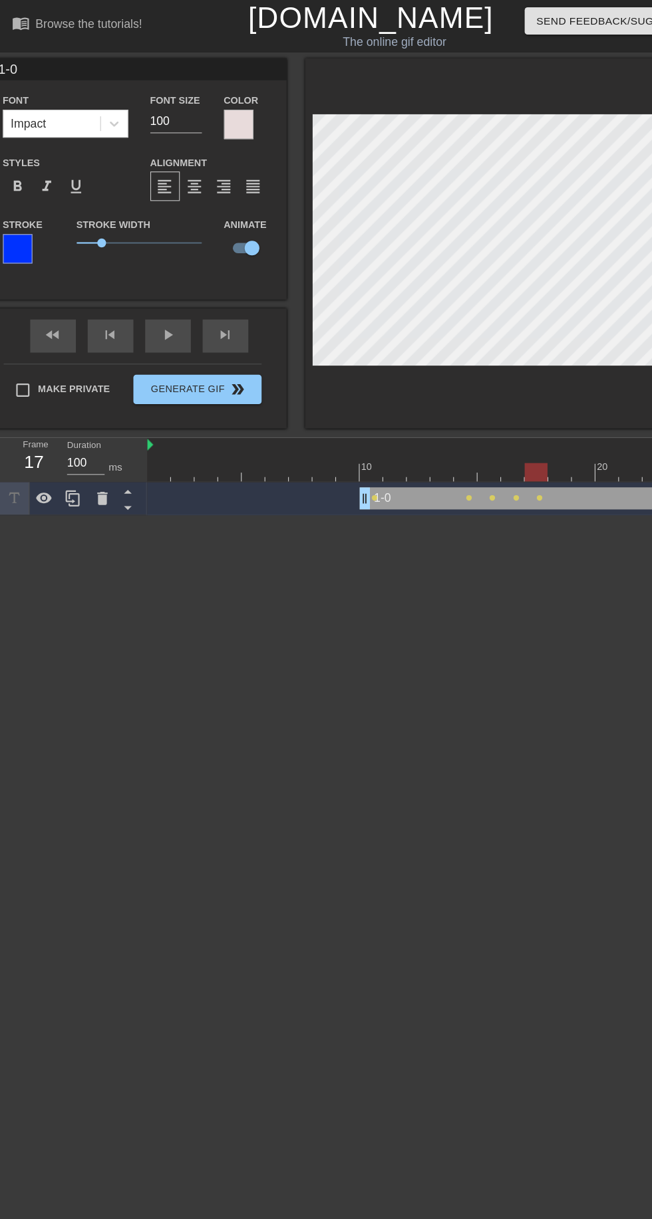
click at [209, 303] on div "fast_rewind skip_previous play_arrow skip_next" at bounding box center [125, 304] width 217 height 50
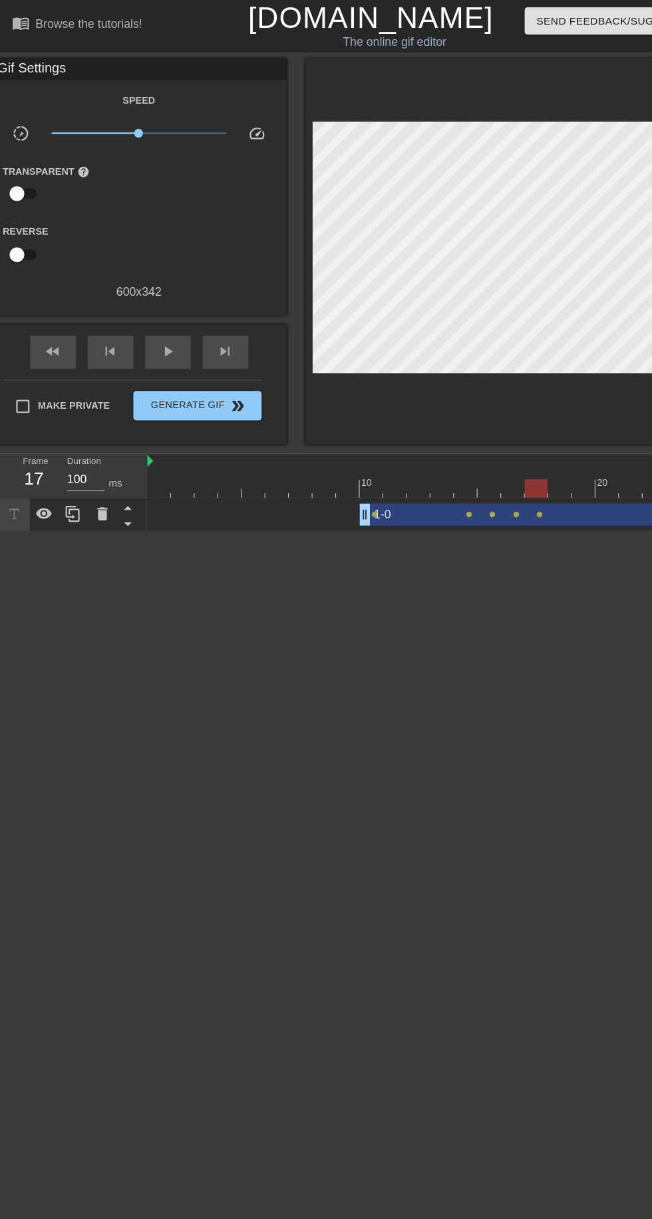
click at [213, 324] on div "skip_next" at bounding box center [203, 318] width 41 height 30
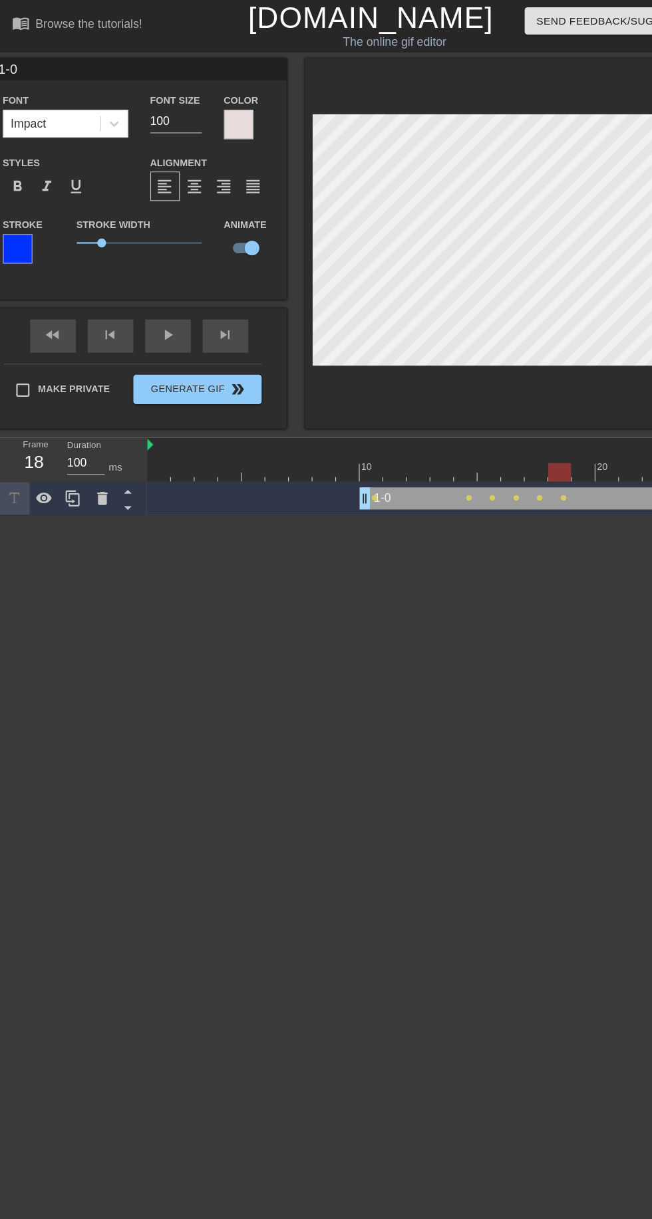
click at [217, 305] on div "skip_next" at bounding box center [203, 304] width 41 height 30
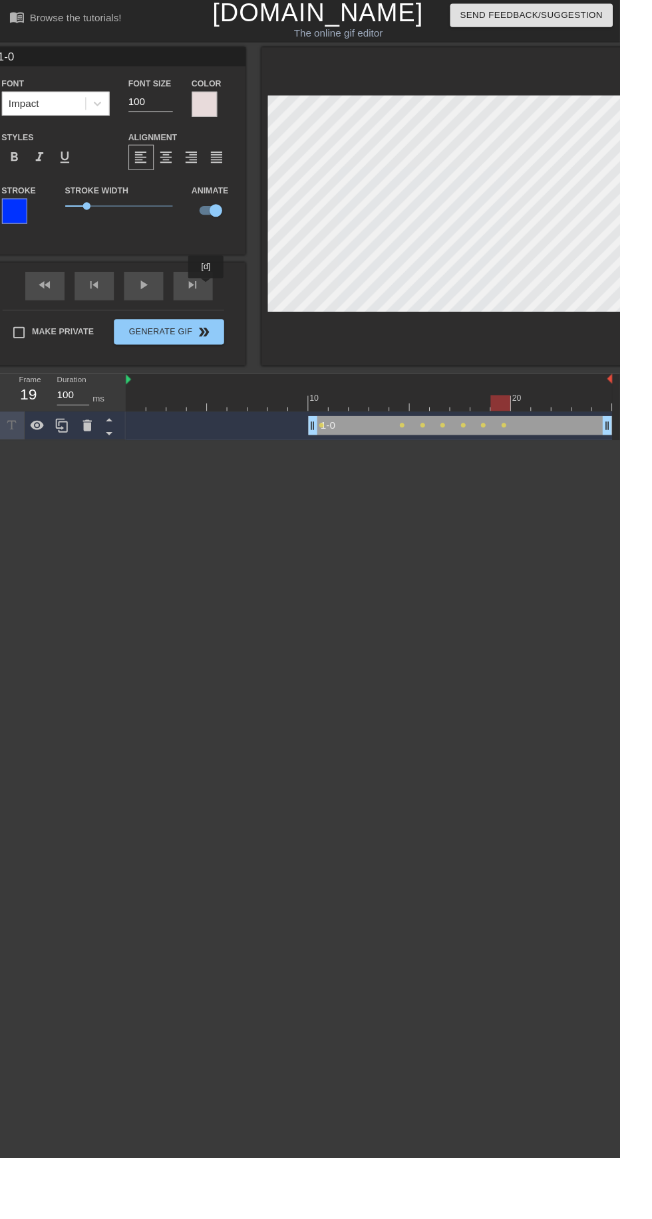
click at [204, 302] on div "fast_rewind skip_previous play_arrow skip_next" at bounding box center [125, 304] width 217 height 50
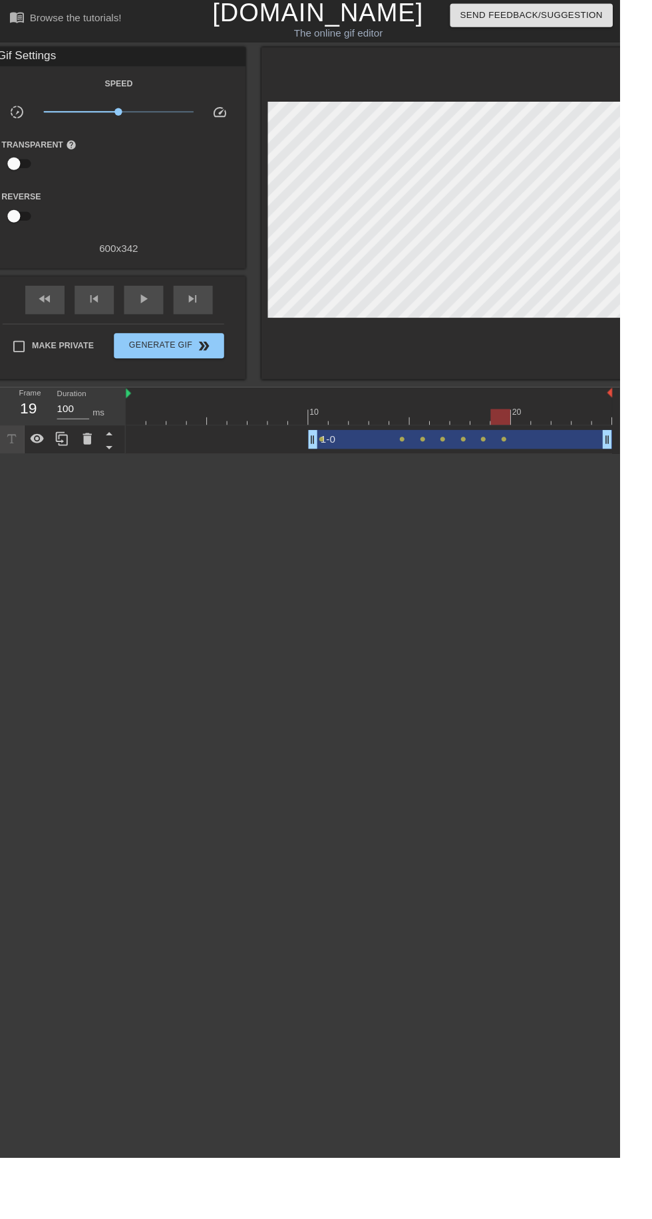
click at [203, 318] on span "skip_next" at bounding box center [203, 317] width 16 height 16
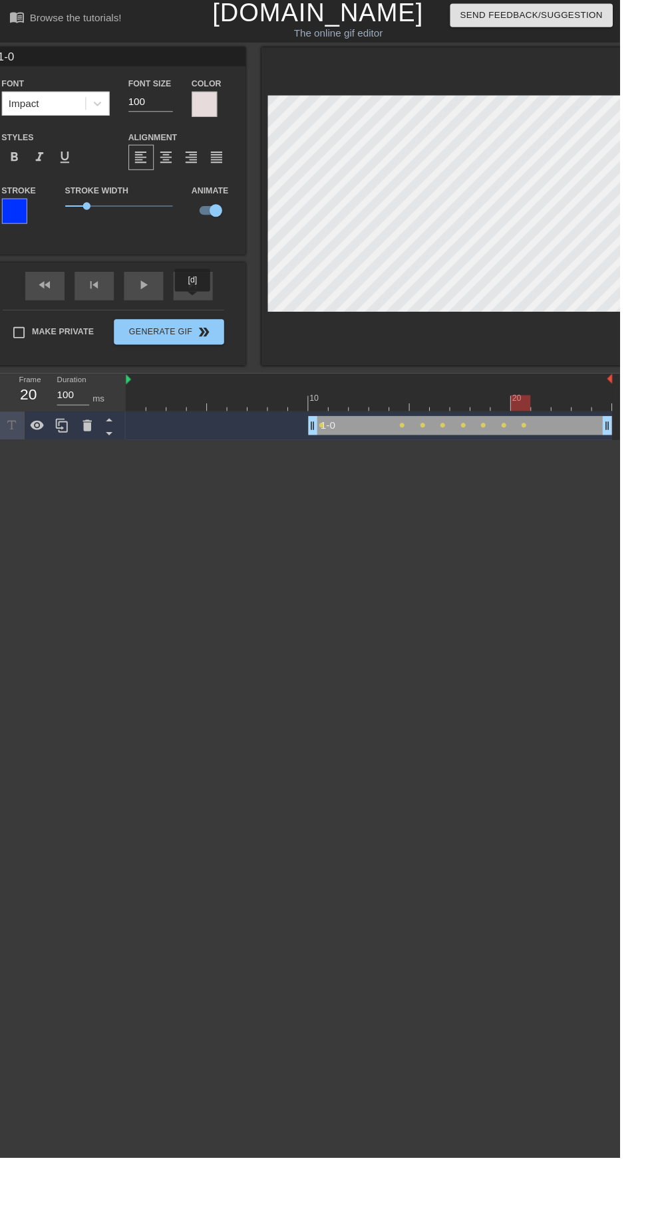
click at [205, 308] on div "skip_next" at bounding box center [203, 304] width 41 height 30
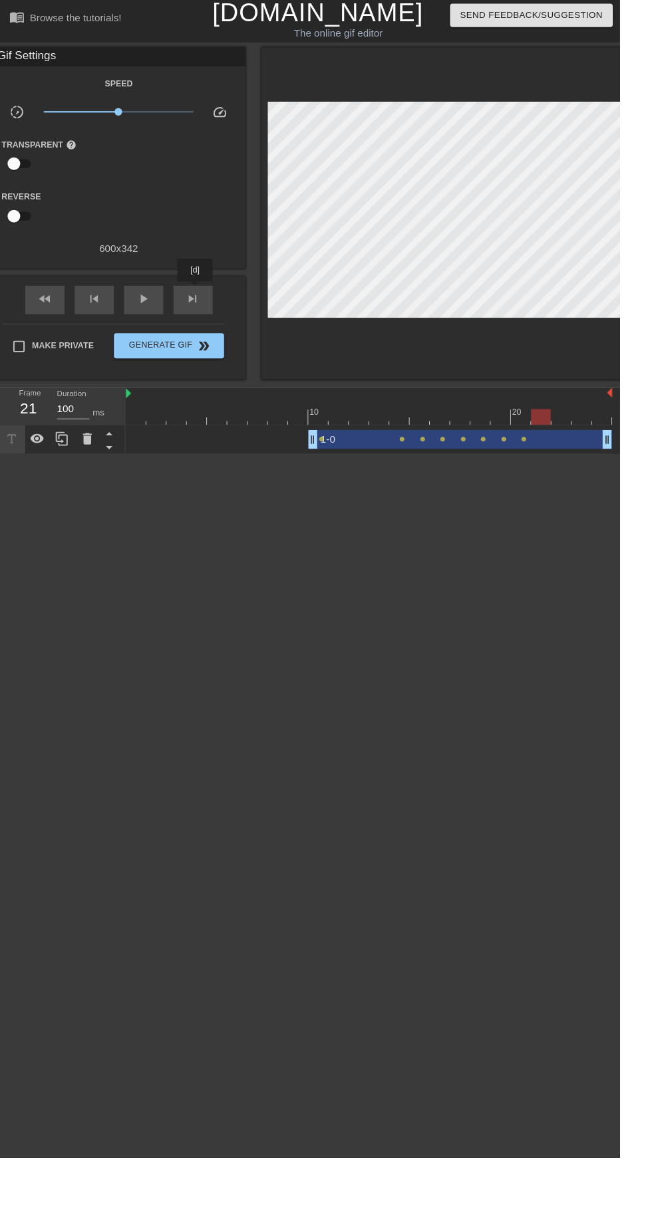
click at [204, 318] on span "skip_next" at bounding box center [203, 317] width 16 height 16
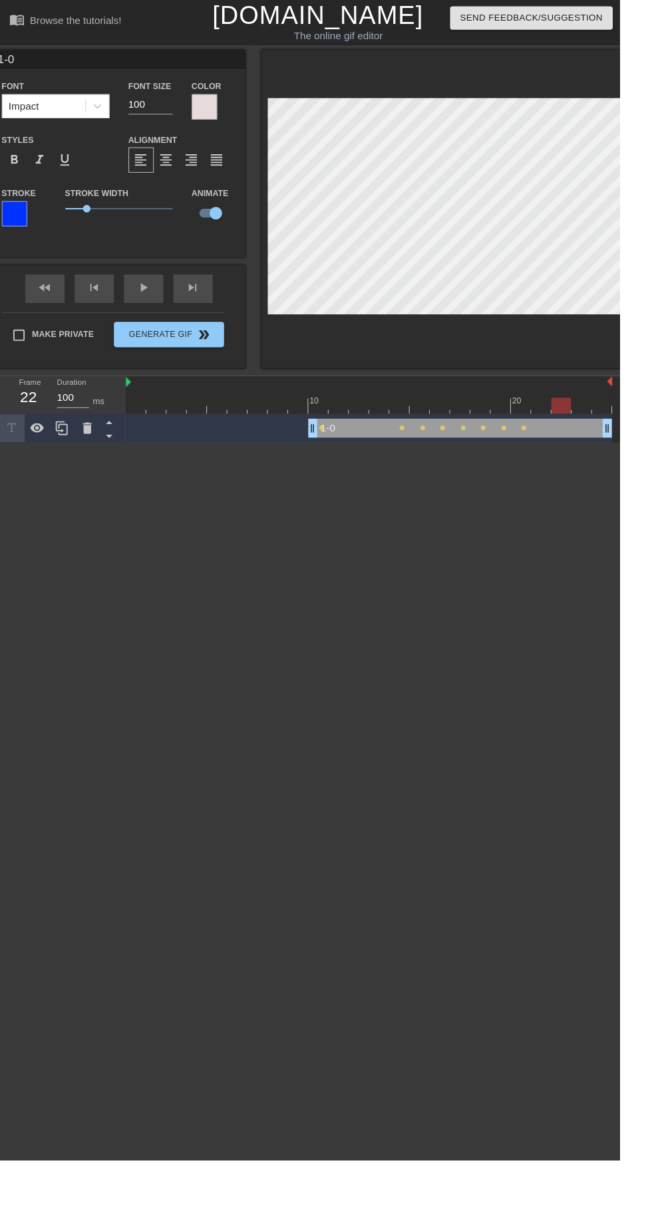
click at [203, 302] on div "fast_rewind skip_previous play_arrow skip_next" at bounding box center [125, 304] width 217 height 50
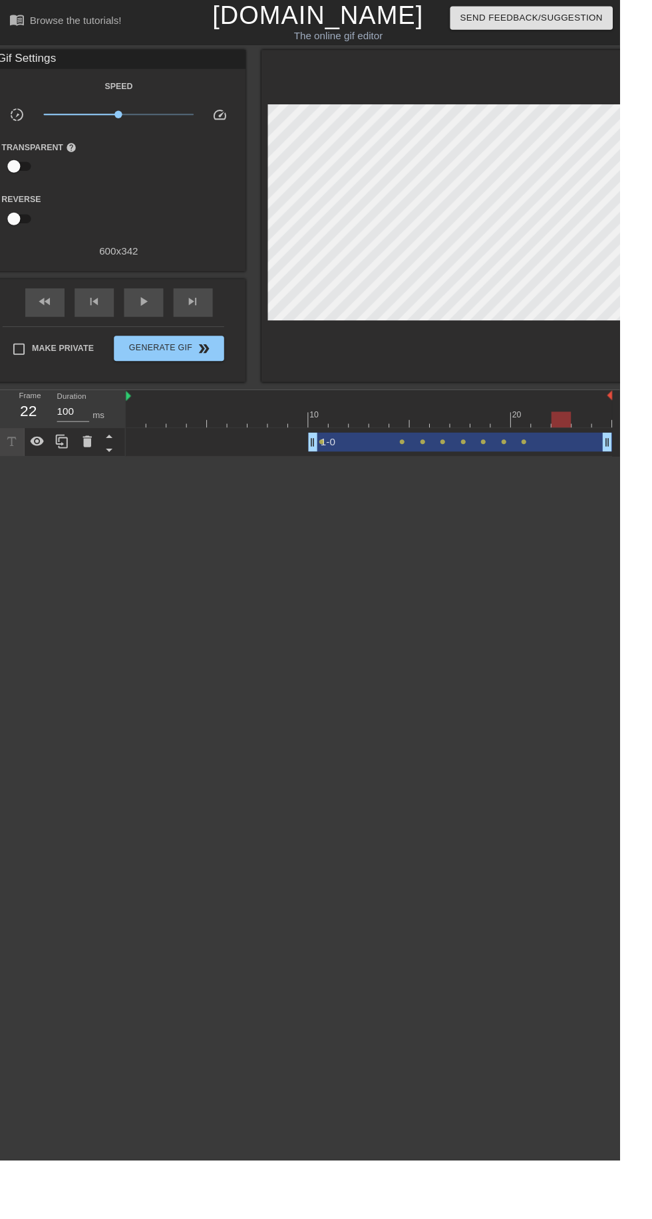
click at [203, 317] on span "skip_next" at bounding box center [203, 317] width 16 height 16
click at [213, 332] on div "skip_next" at bounding box center [203, 318] width 41 height 30
click at [204, 318] on span "skip_next" at bounding box center [203, 317] width 16 height 16
click at [153, 314] on span "play_arrow" at bounding box center [152, 317] width 16 height 16
click at [165, 314] on div "pause" at bounding box center [151, 318] width 41 height 30
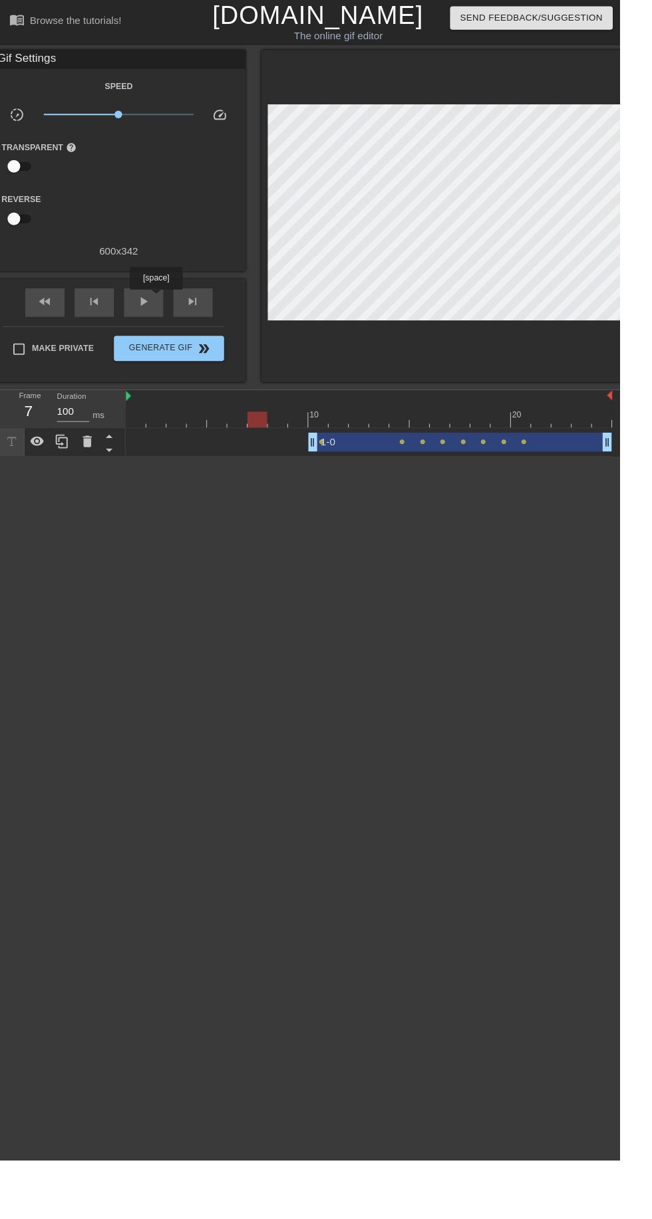
click at [391, 465] on div "1-0 drag_handle drag_handle" at bounding box center [483, 465] width 319 height 20
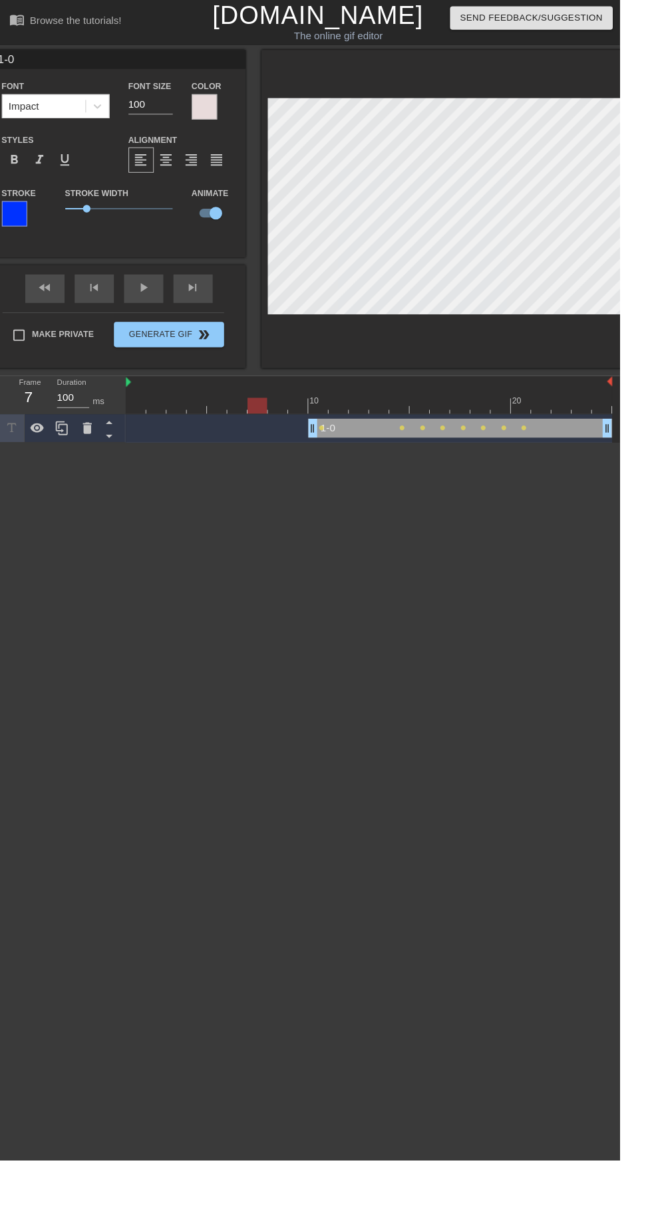
click at [221, 118] on div at bounding box center [215, 112] width 27 height 27
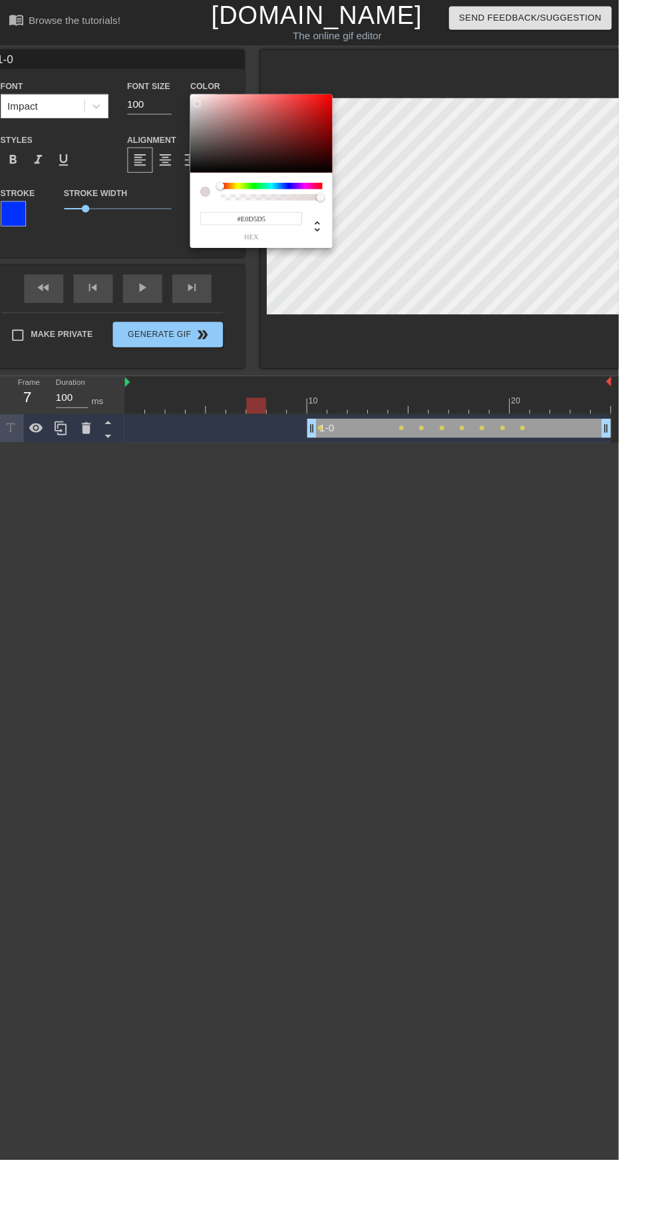
click at [209, 108] on div at bounding box center [209, 109] width 8 height 8
type input "#FFFFFF"
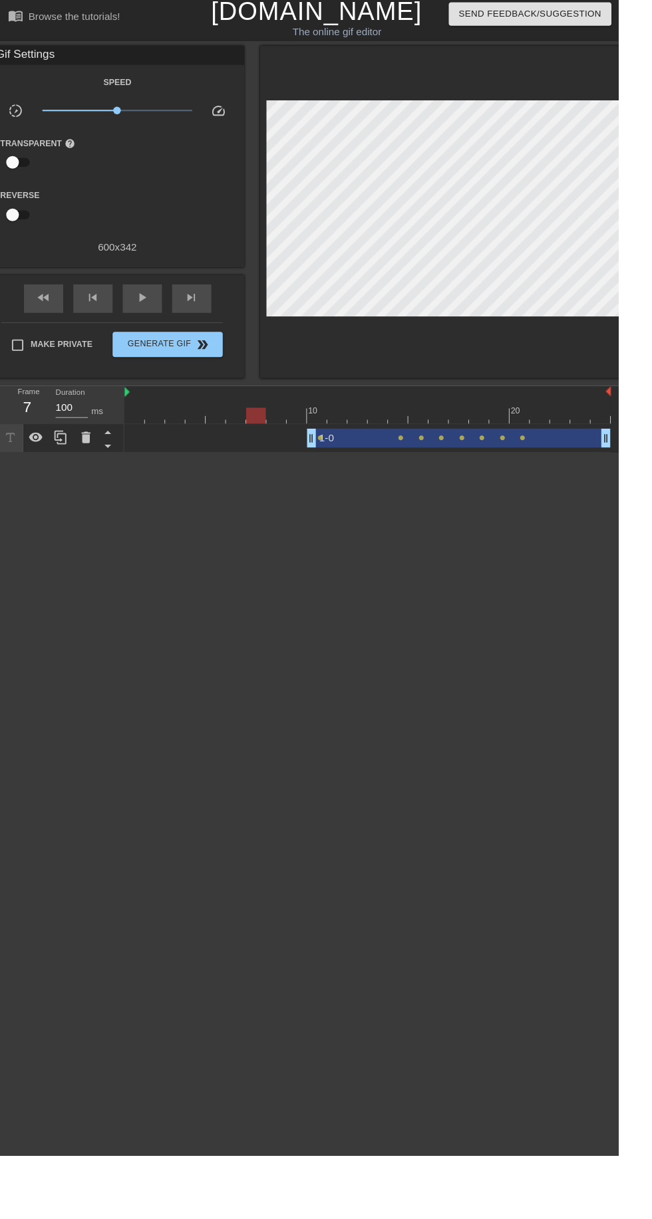
click at [373, 424] on div at bounding box center [377, 432] width 21 height 17
click at [153, 319] on span "play_arrow" at bounding box center [152, 317] width 16 height 16
click at [209, 368] on span "double_arrow" at bounding box center [215, 366] width 16 height 16
